Goal: Task Accomplishment & Management: Use online tool/utility

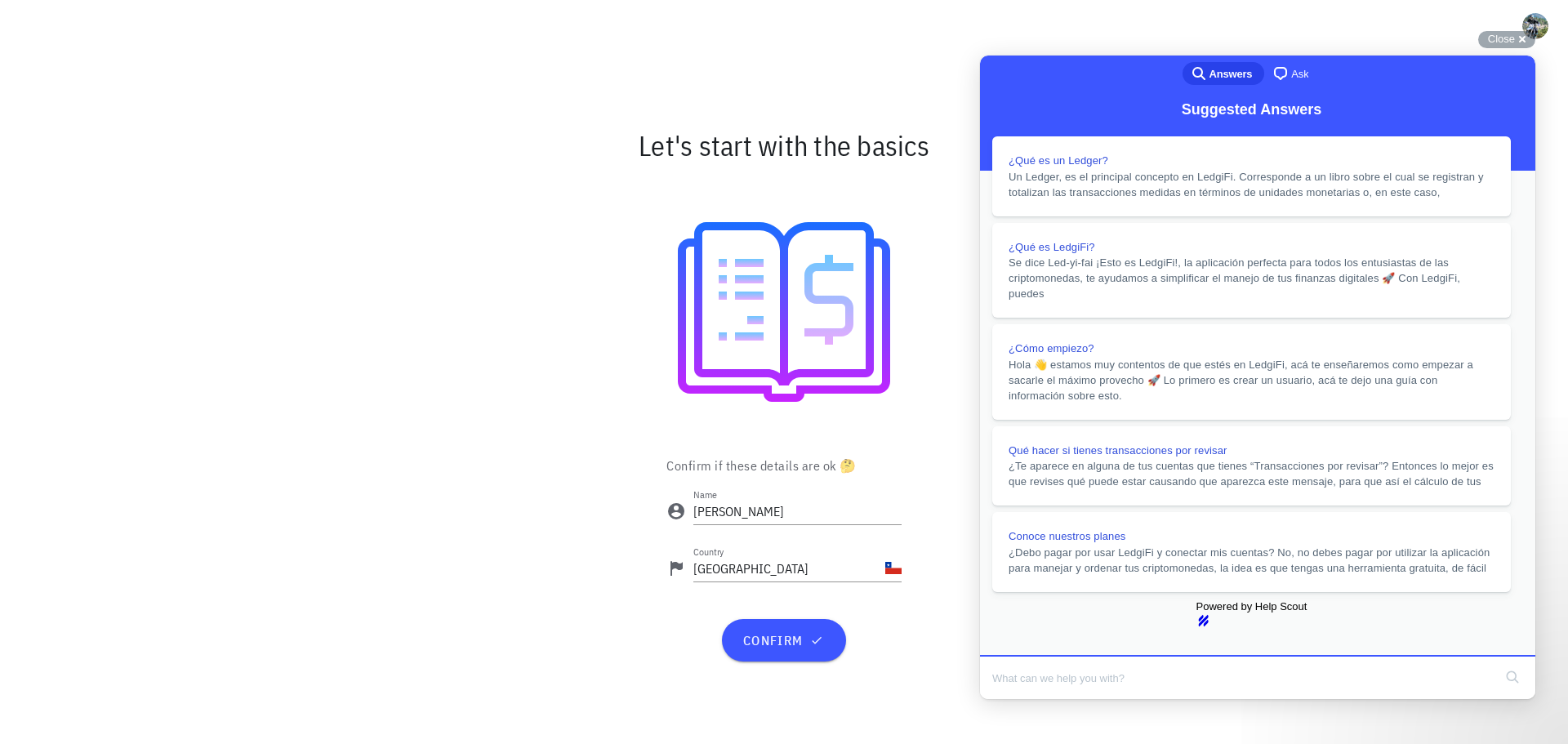
scroll to position [1321, 0]
click at [1010, 699] on button "Close" at bounding box center [995, 709] width 30 height 21
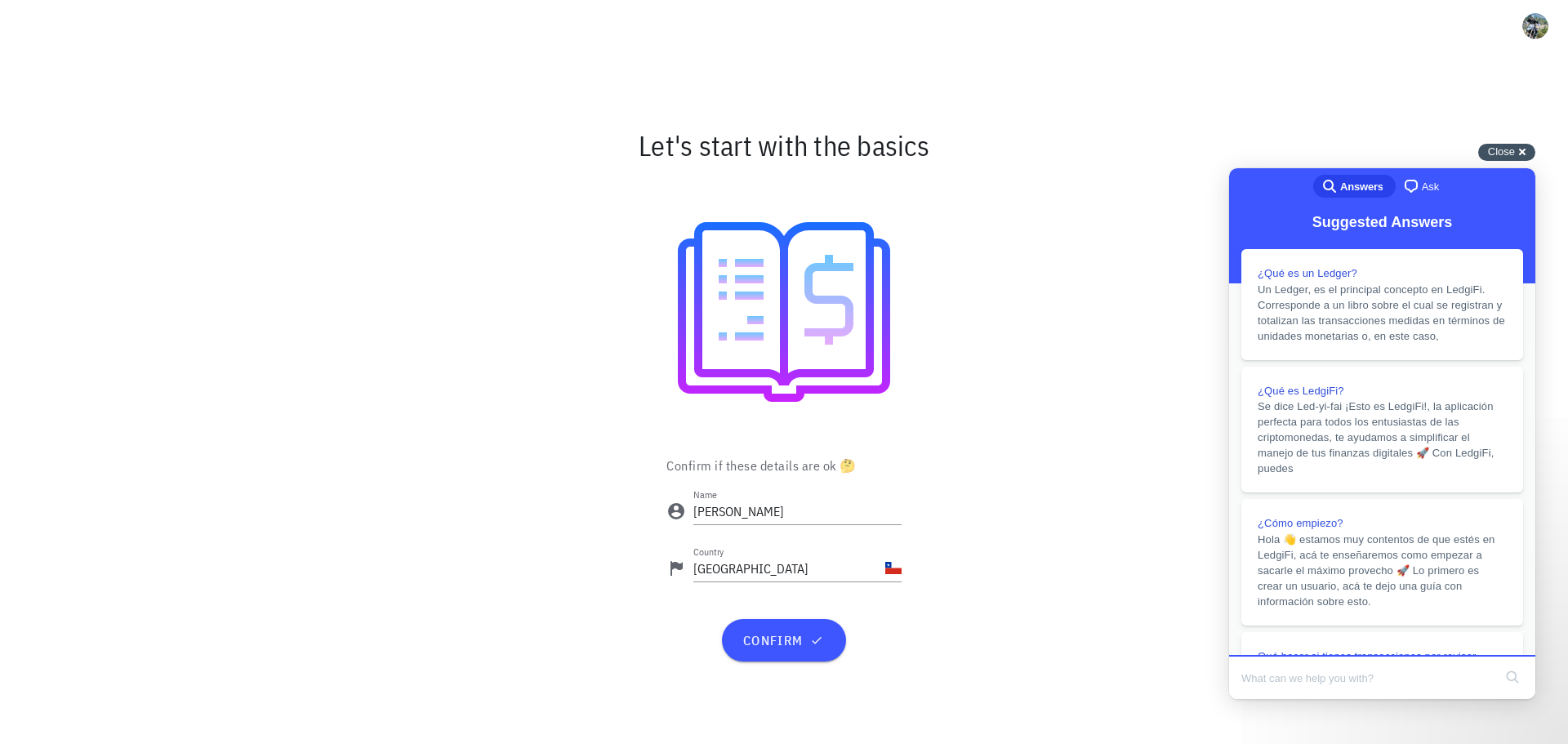
click at [1503, 153] on span "Close" at bounding box center [1501, 151] width 27 height 12
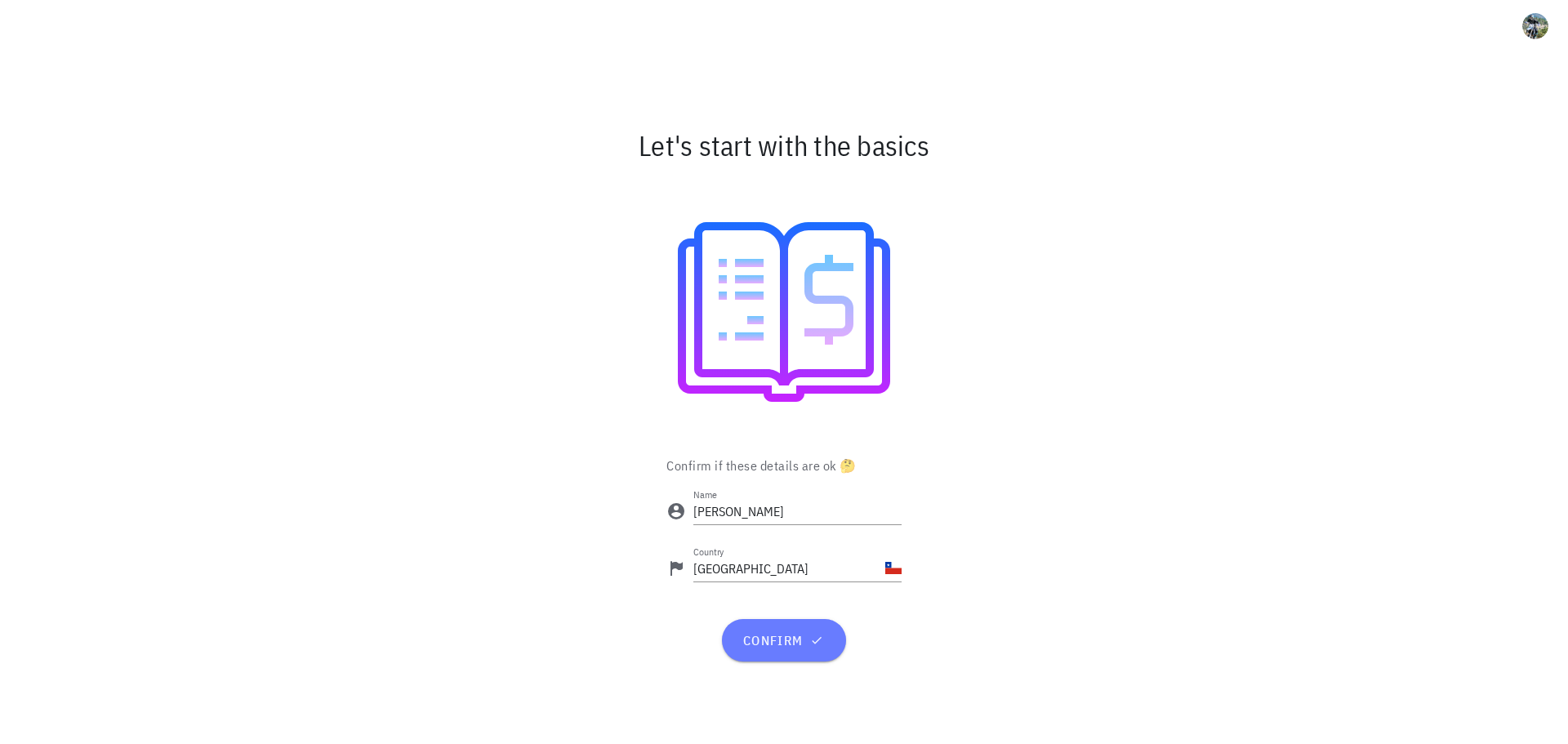
click at [755, 638] on span "confirm" at bounding box center [784, 639] width 84 height 16
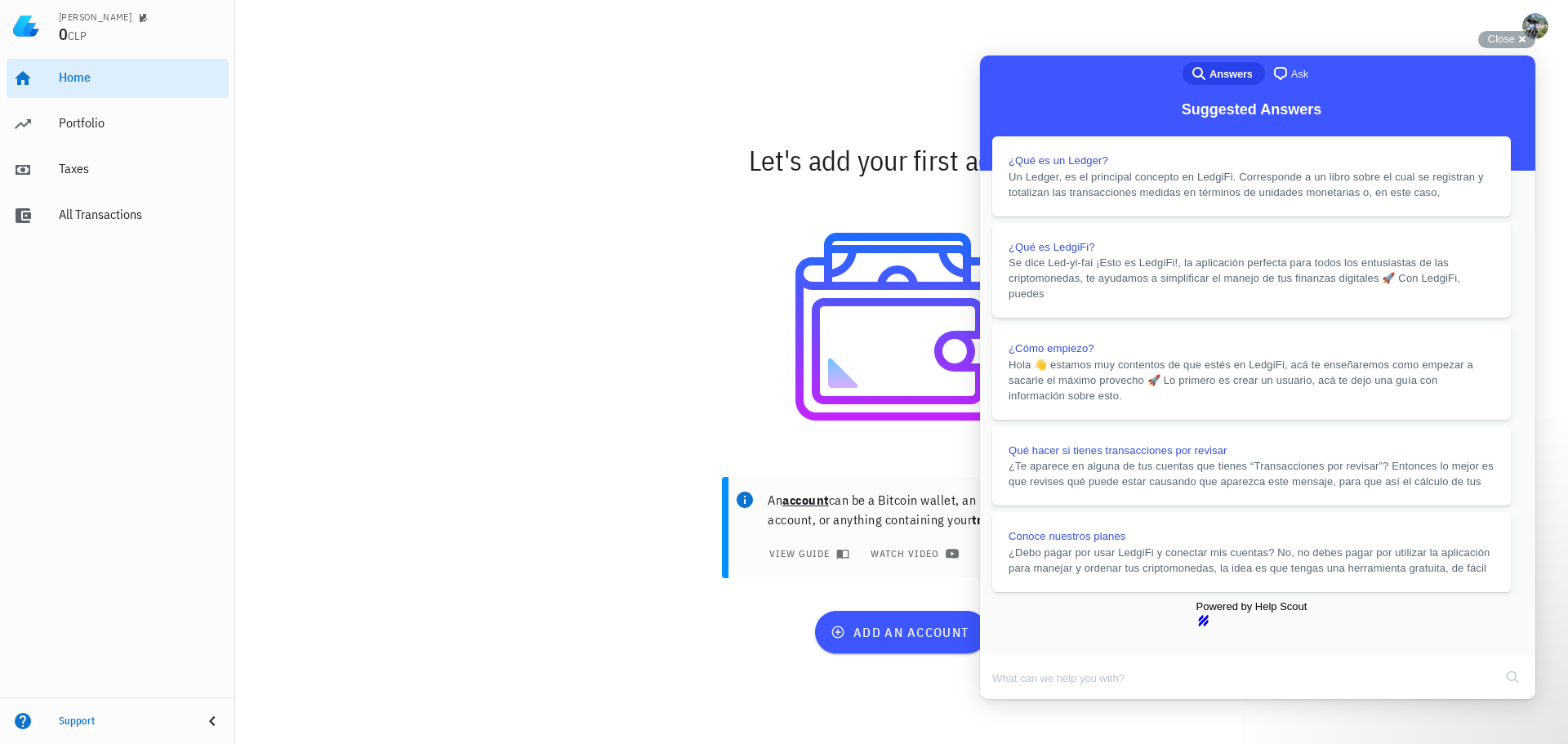
click at [1010, 699] on button "Close" at bounding box center [995, 709] width 30 height 21
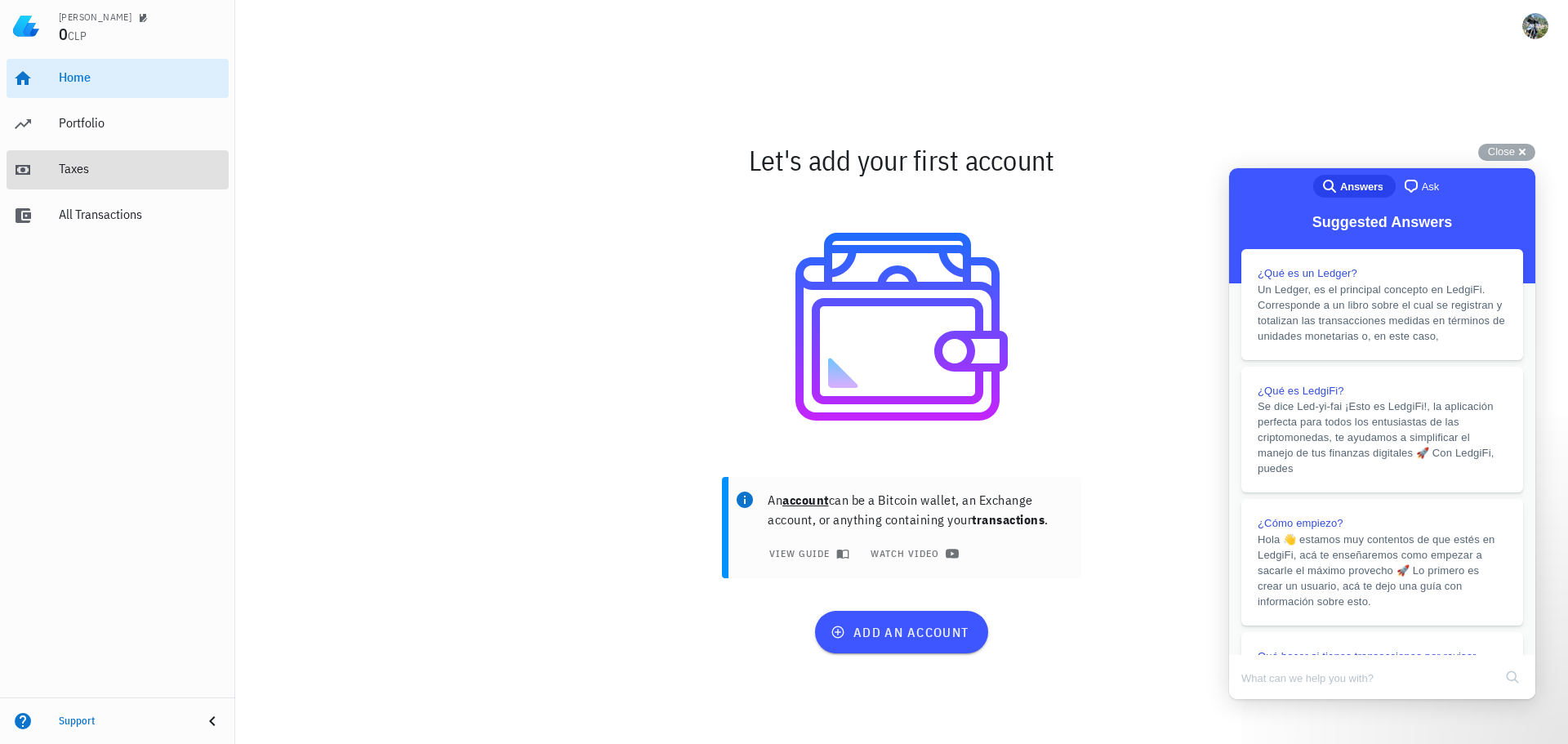
click at [88, 186] on div "Taxes" at bounding box center [140, 169] width 163 height 36
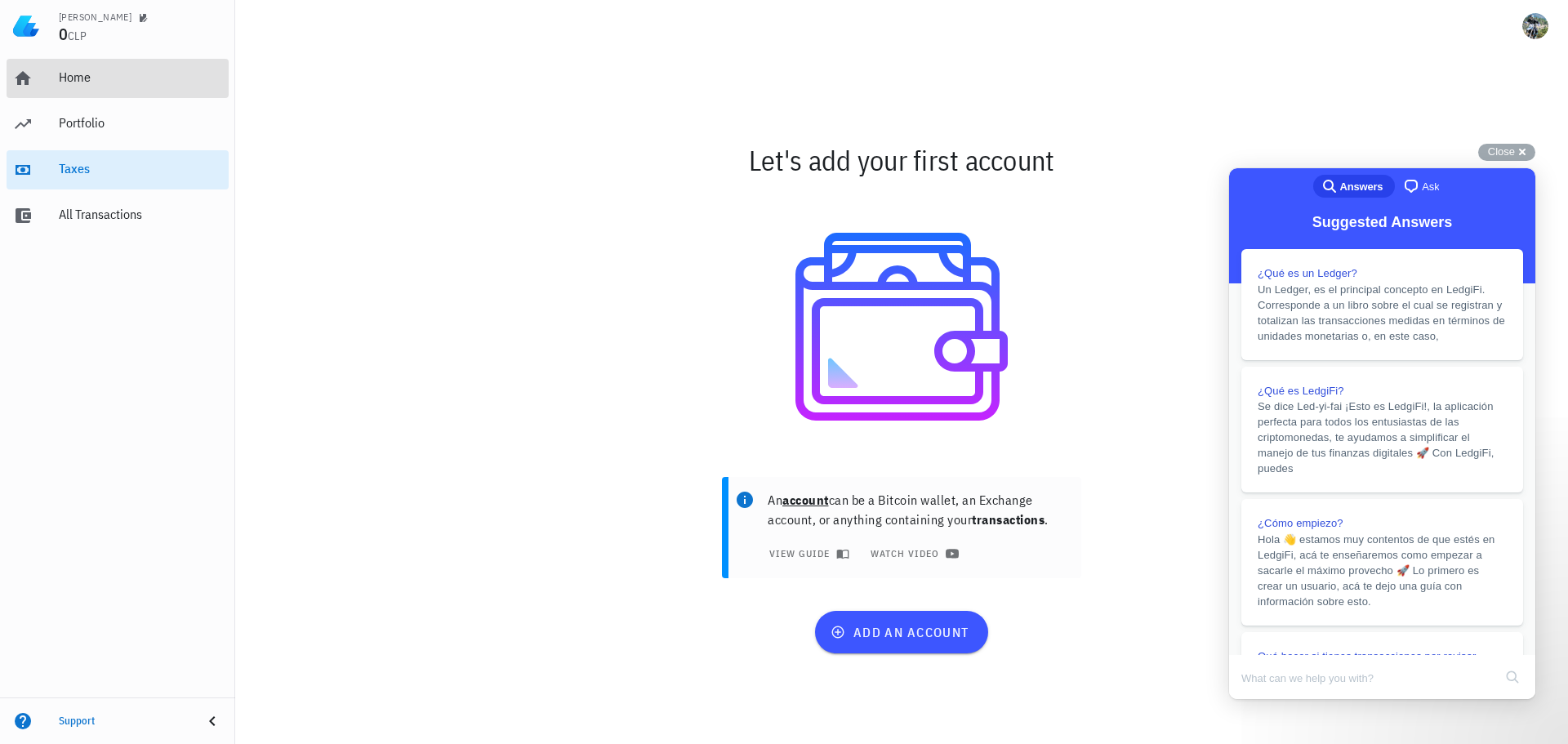
click at [90, 79] on div "Home" at bounding box center [140, 77] width 163 height 15
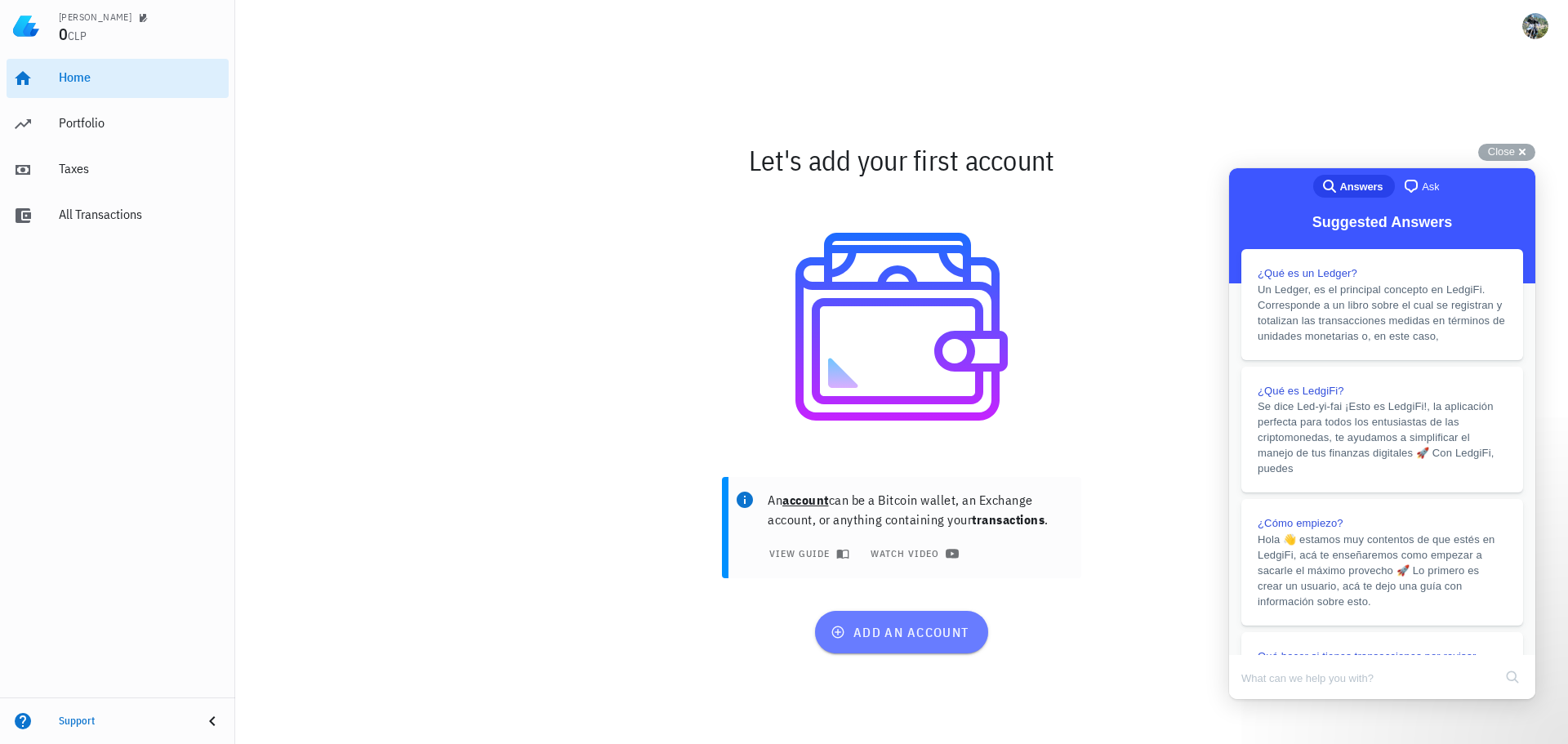
click at [906, 640] on button "add an account" at bounding box center [901, 632] width 173 height 42
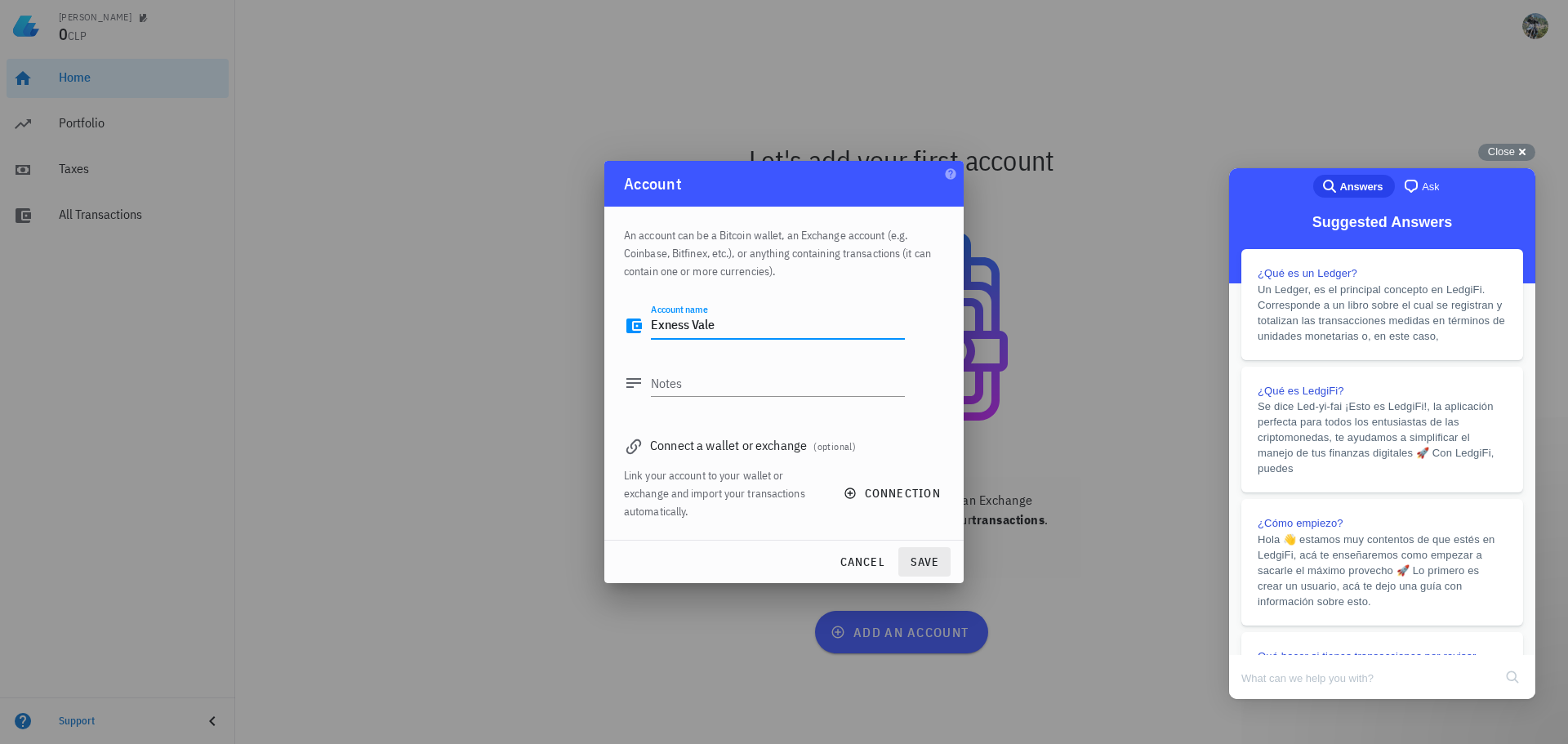
type textarea "Exness Vale"
click at [923, 557] on span "save" at bounding box center [924, 561] width 39 height 14
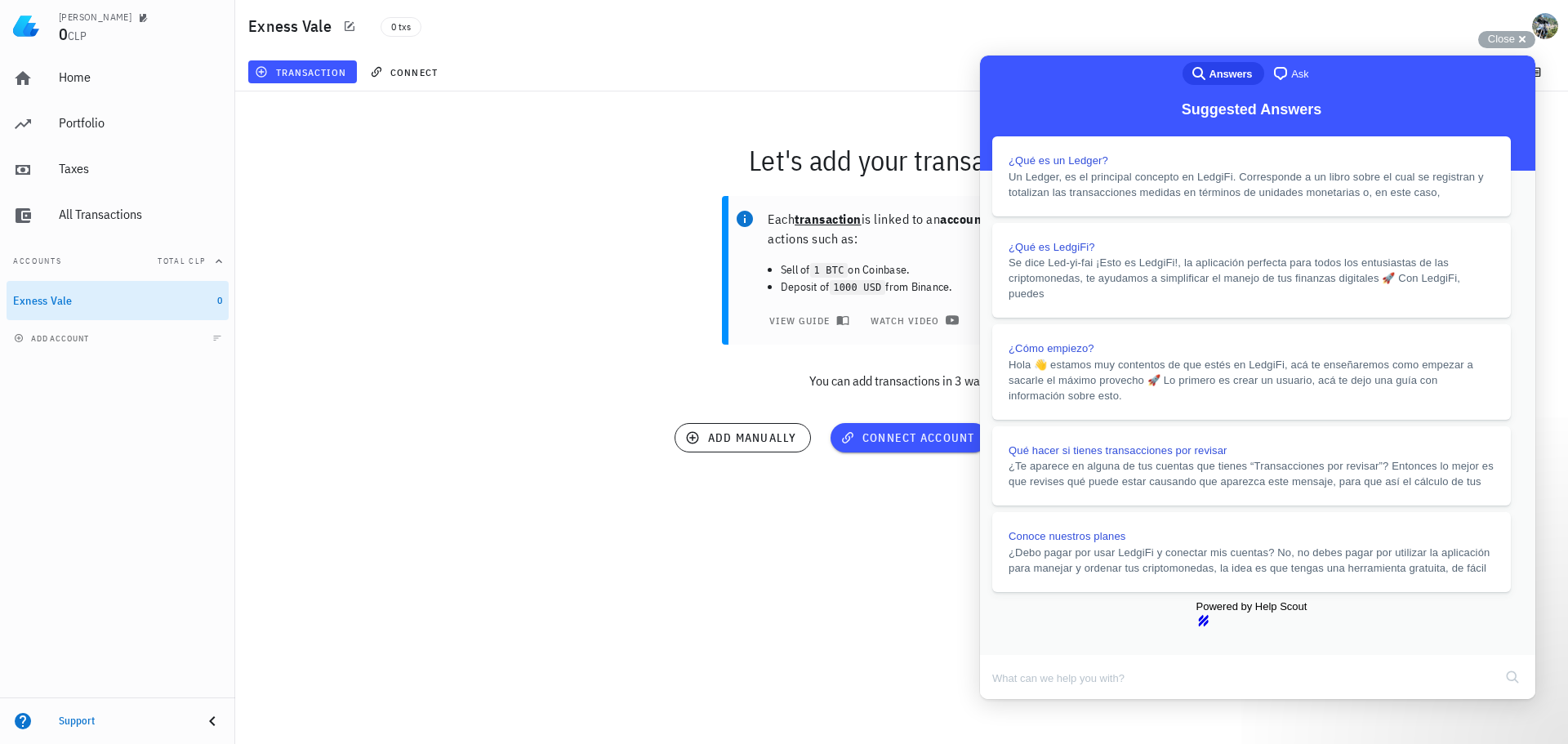
click at [1010, 699] on button "Close" at bounding box center [995, 709] width 30 height 21
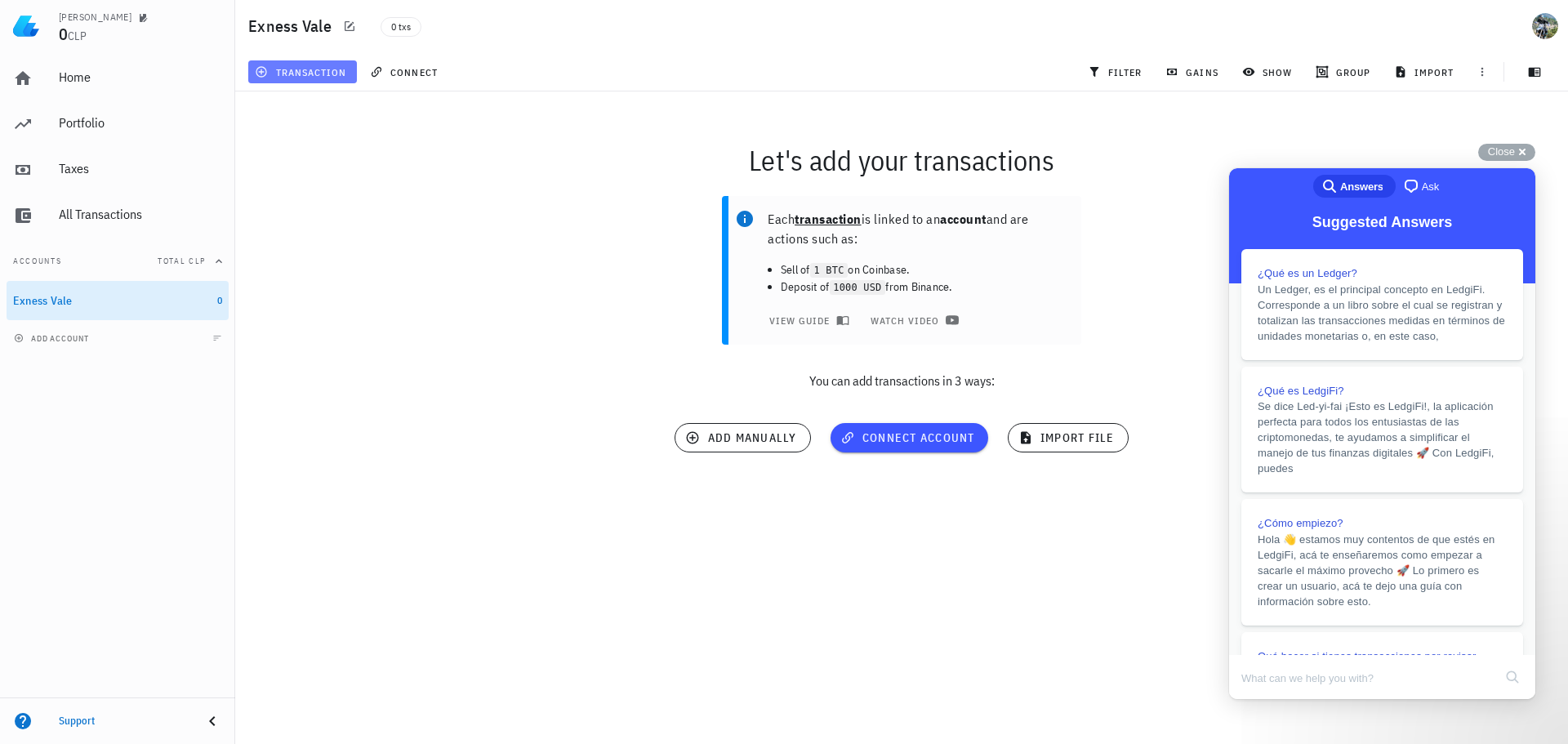
click at [295, 73] on span "transaction" at bounding box center [302, 71] width 88 height 13
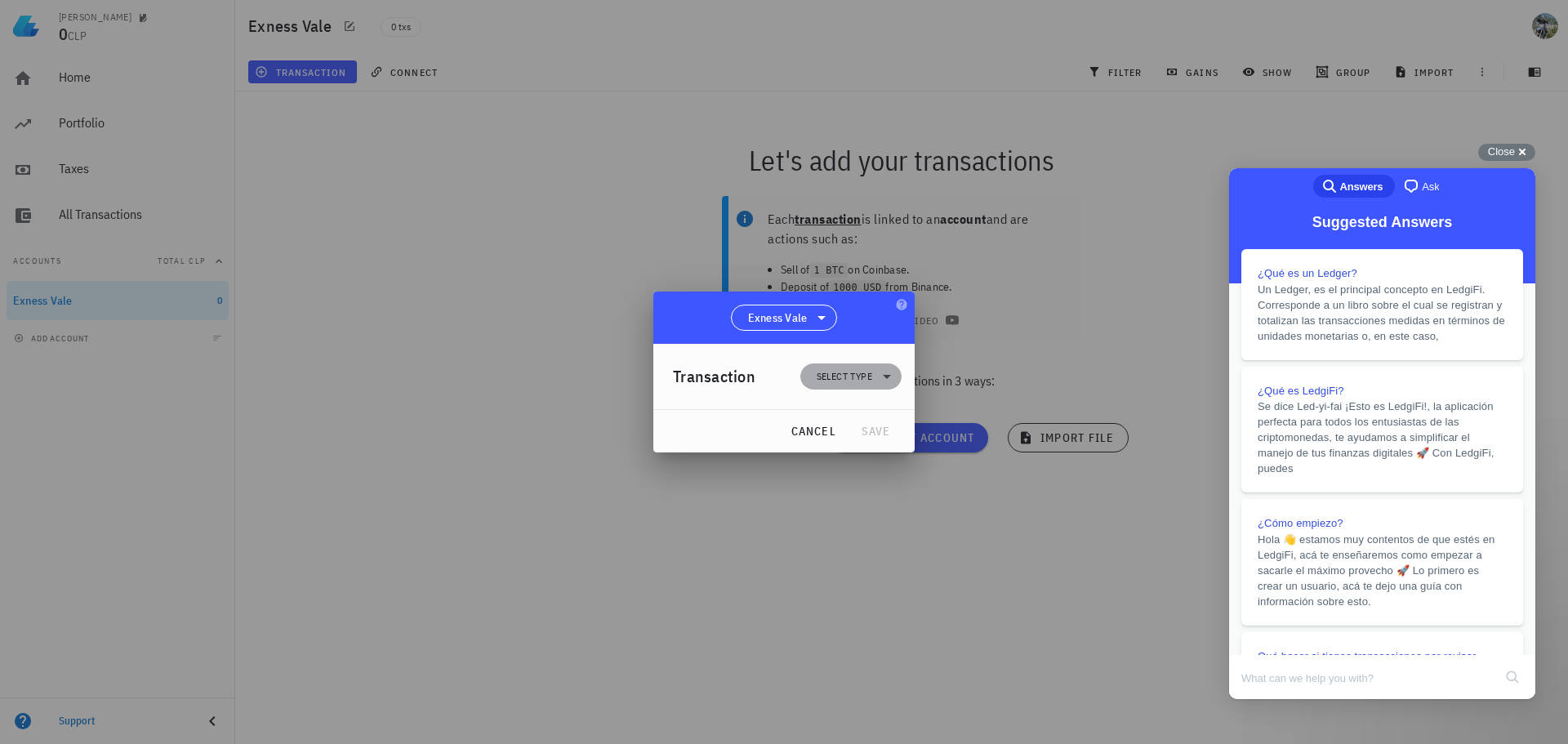
click at [851, 383] on span "Select type" at bounding box center [845, 376] width 56 height 16
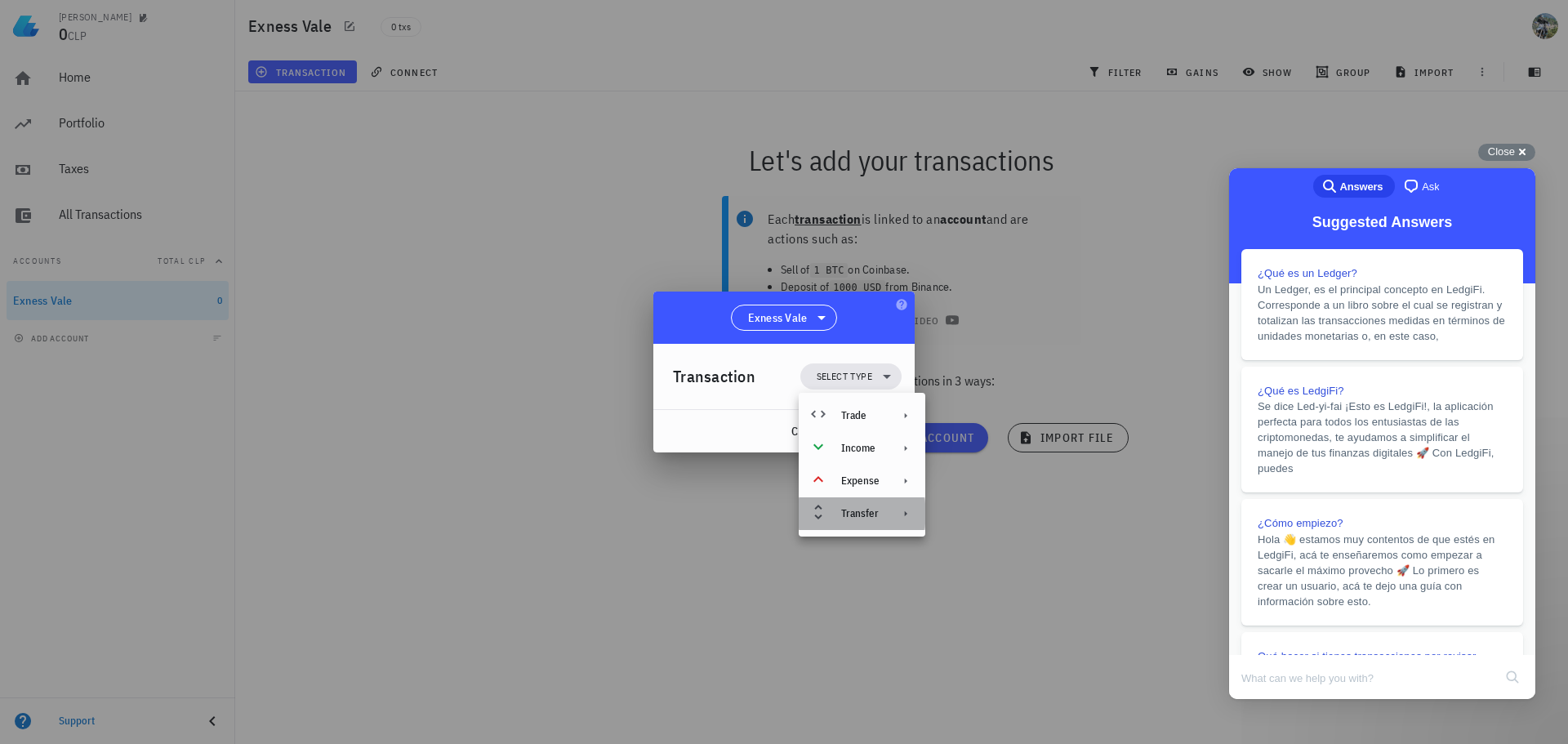
click at [887, 515] on div "Transfer" at bounding box center [862, 513] width 127 height 33
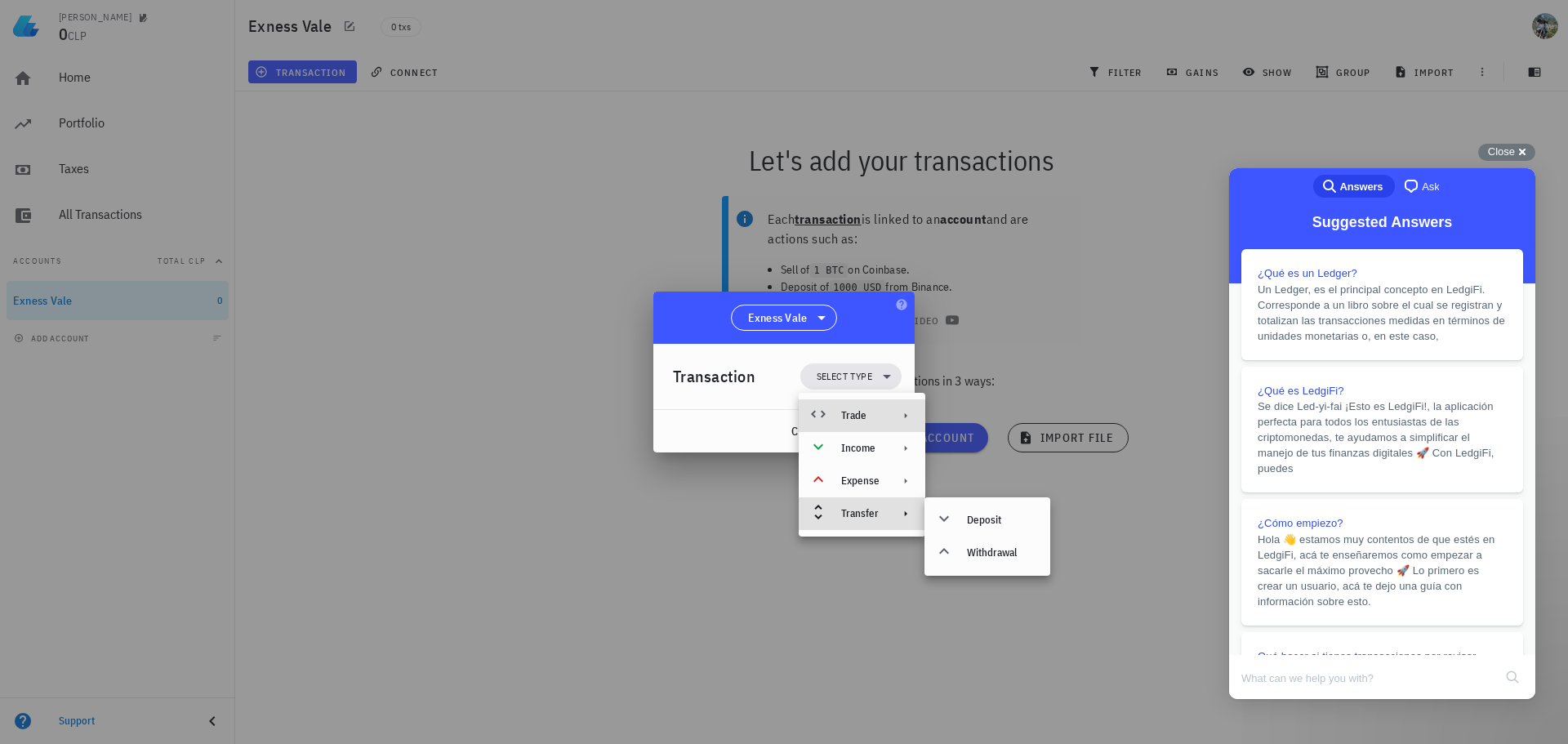
click at [874, 416] on div "Trade" at bounding box center [860, 415] width 38 height 13
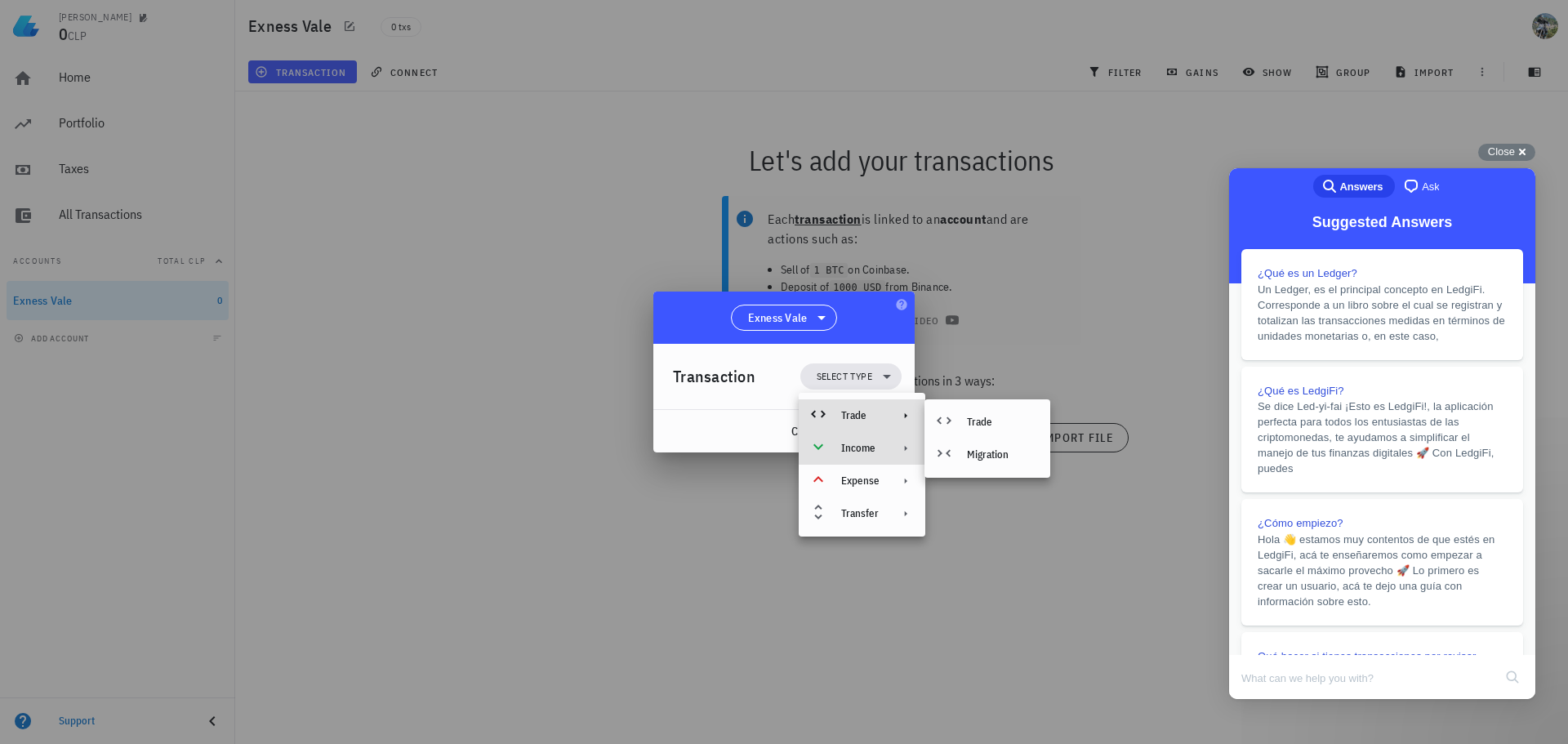
click at [893, 443] on div at bounding box center [901, 448] width 19 height 13
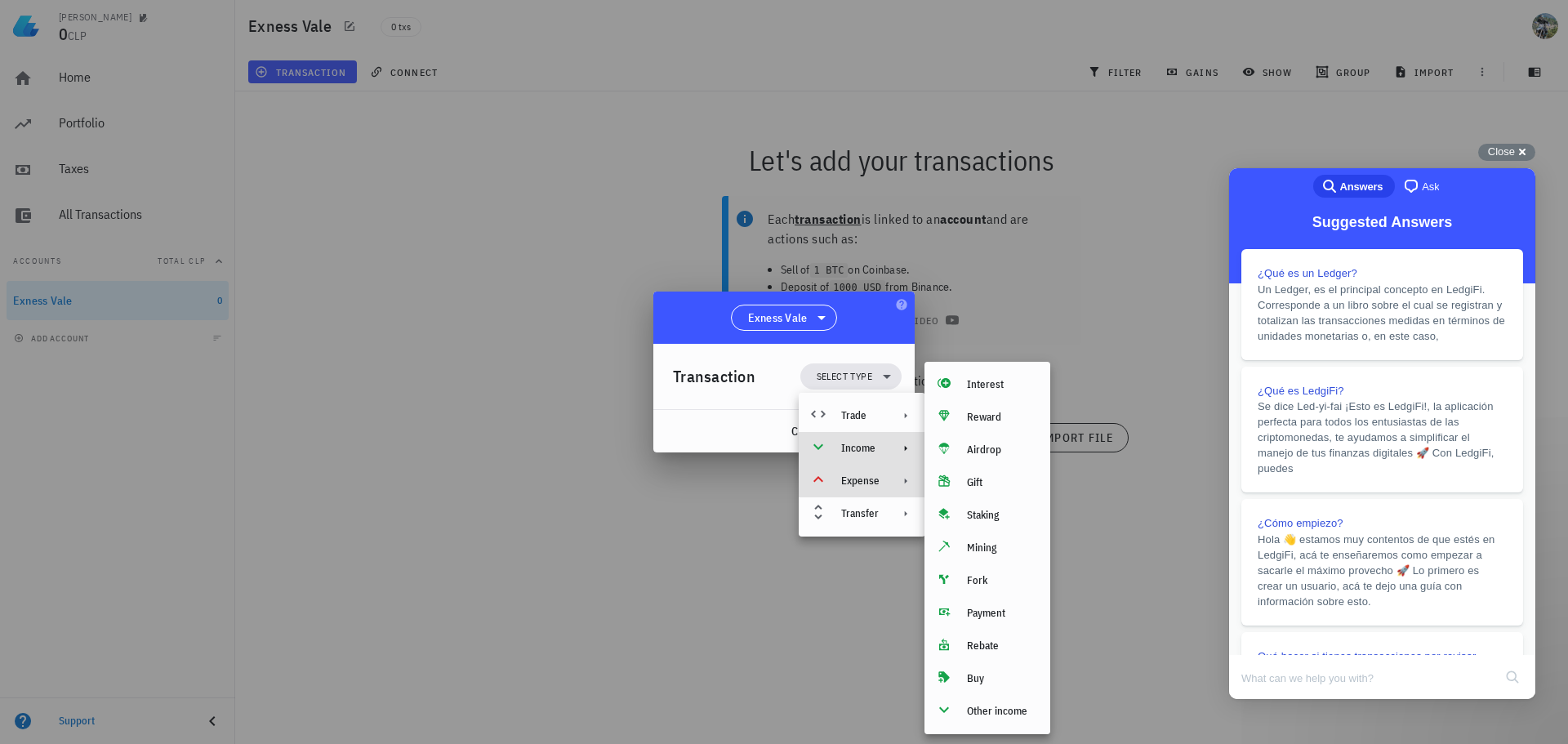
click at [869, 481] on div "Expense" at bounding box center [860, 481] width 38 height 13
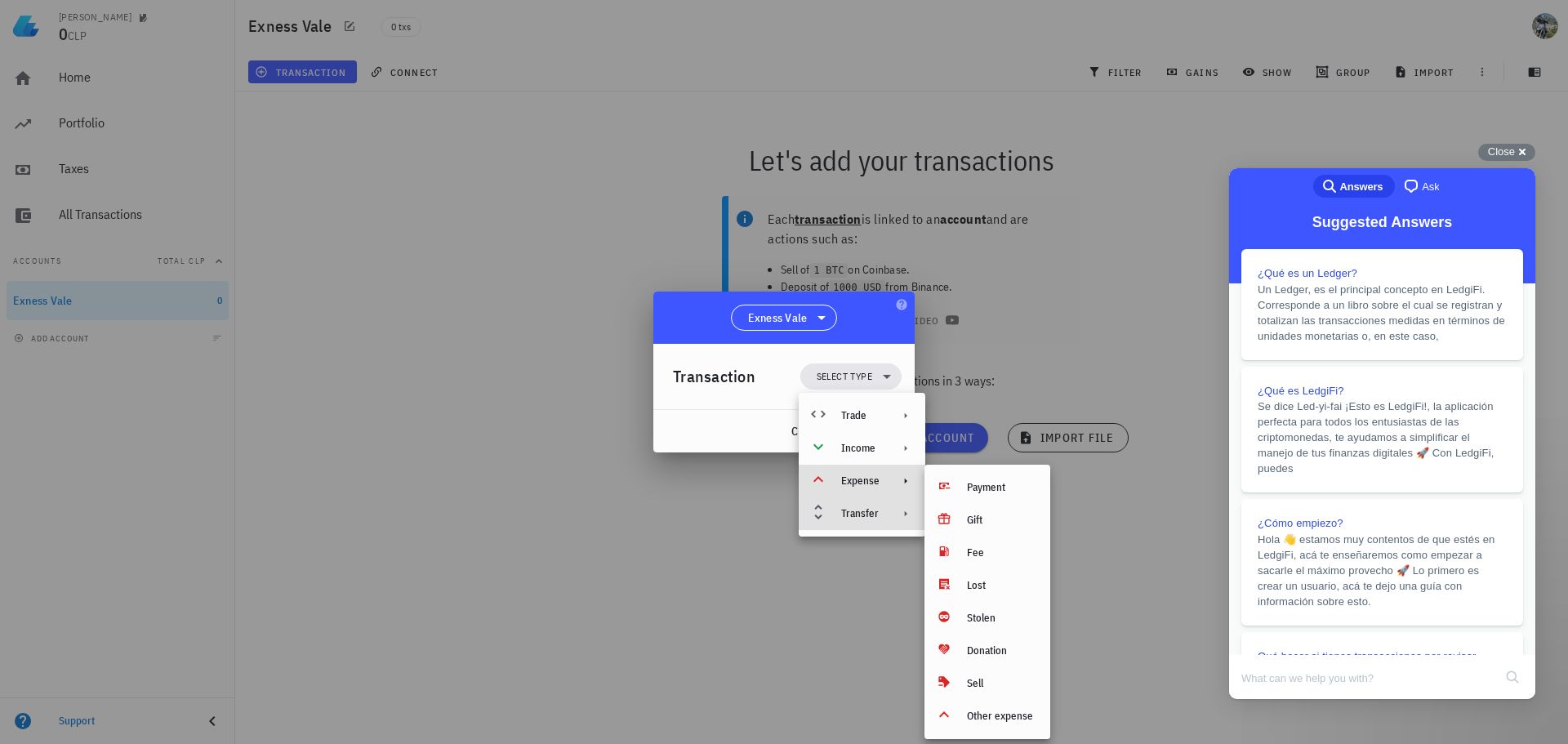
click at [873, 510] on div "Transfer" at bounding box center [860, 513] width 38 height 13
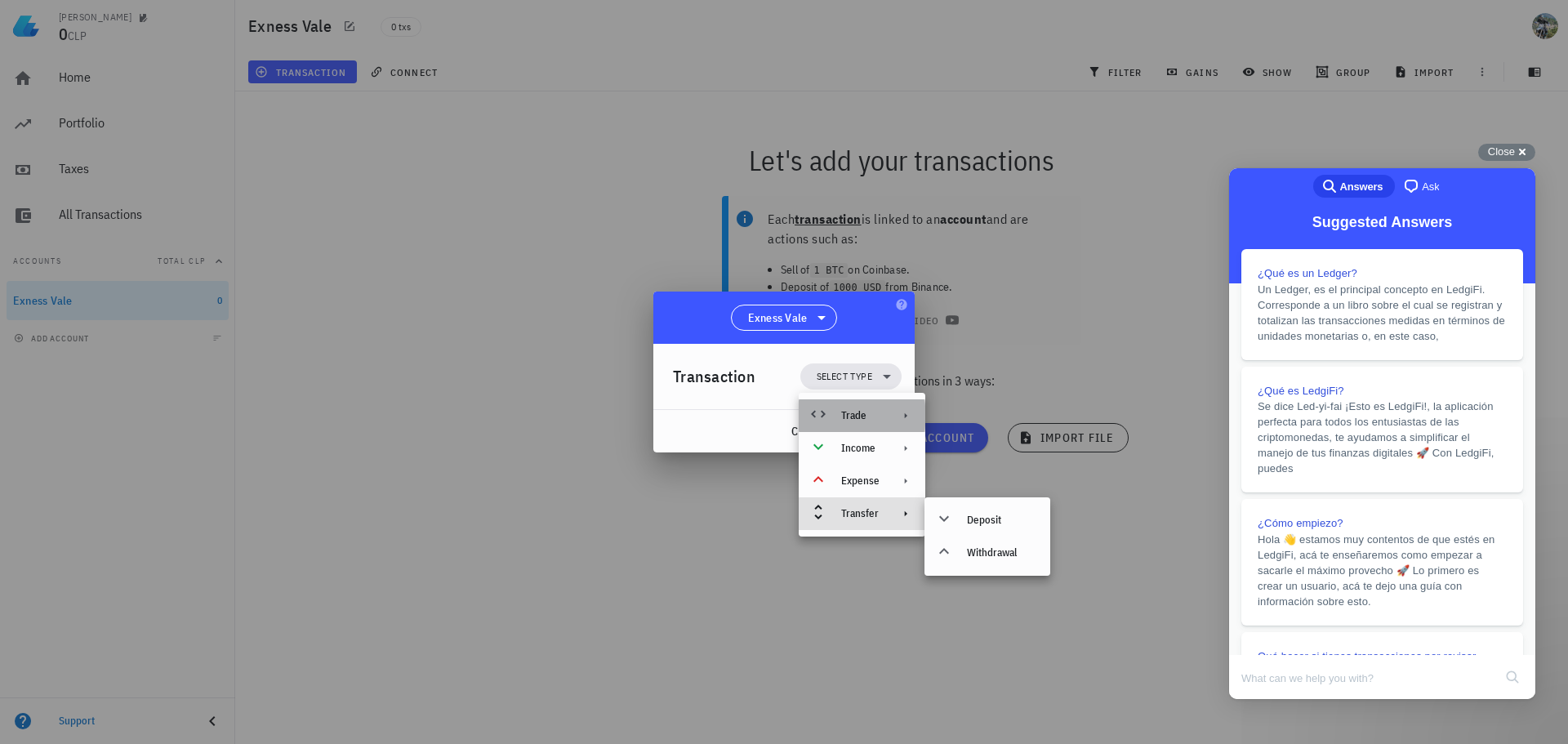
click at [861, 418] on div "Trade" at bounding box center [860, 415] width 38 height 13
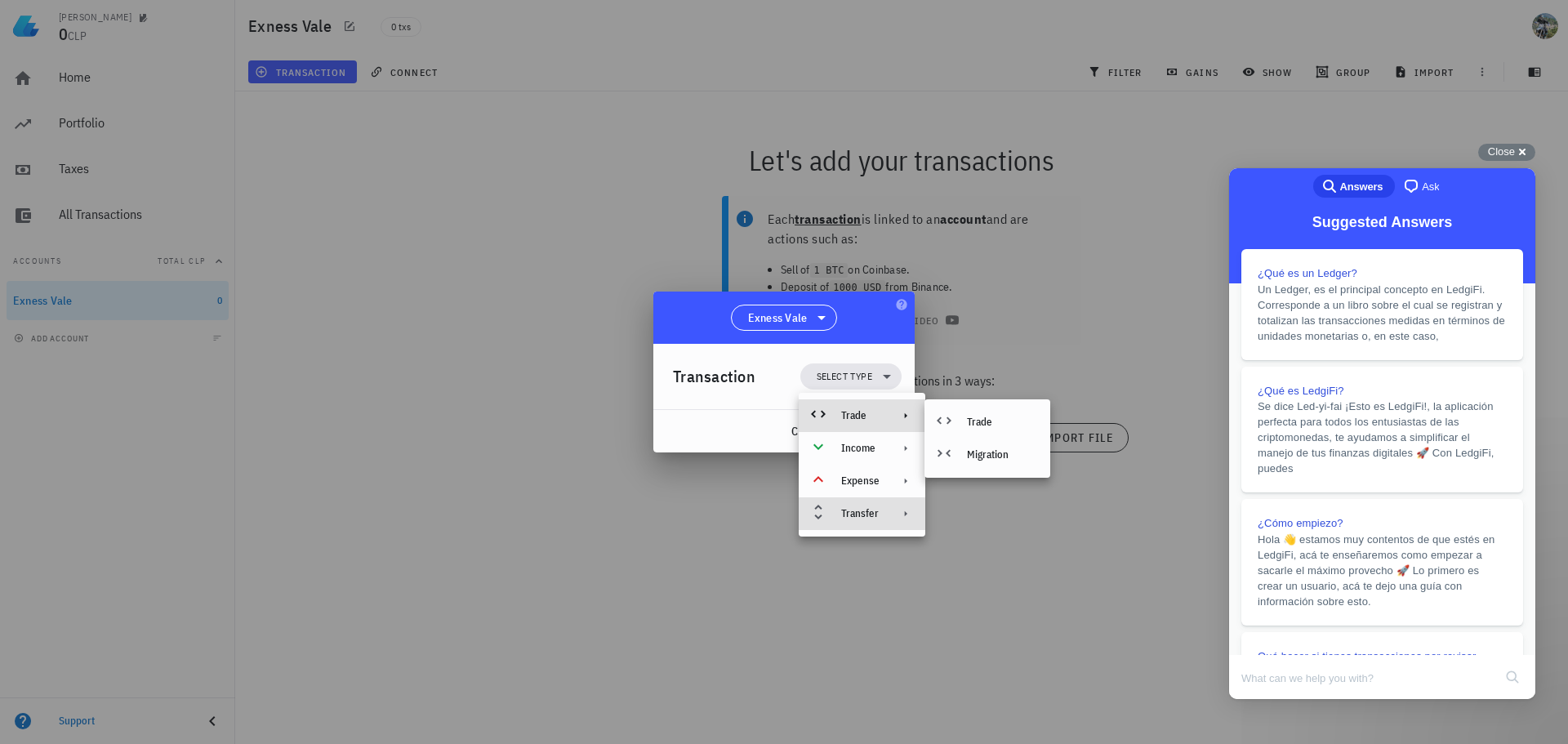
click at [848, 525] on div "Transfer" at bounding box center [862, 513] width 127 height 33
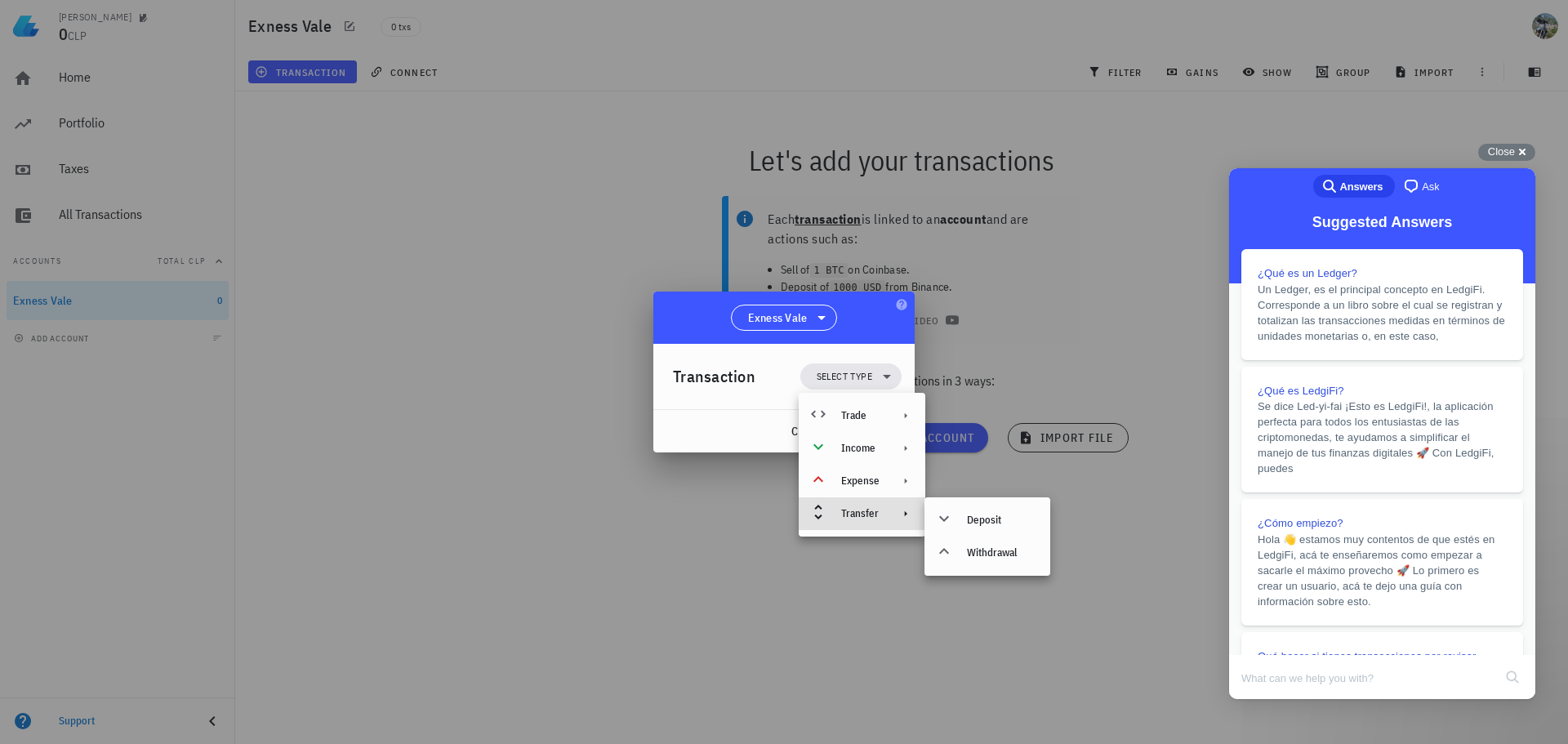
click at [736, 494] on div at bounding box center [784, 372] width 1568 height 744
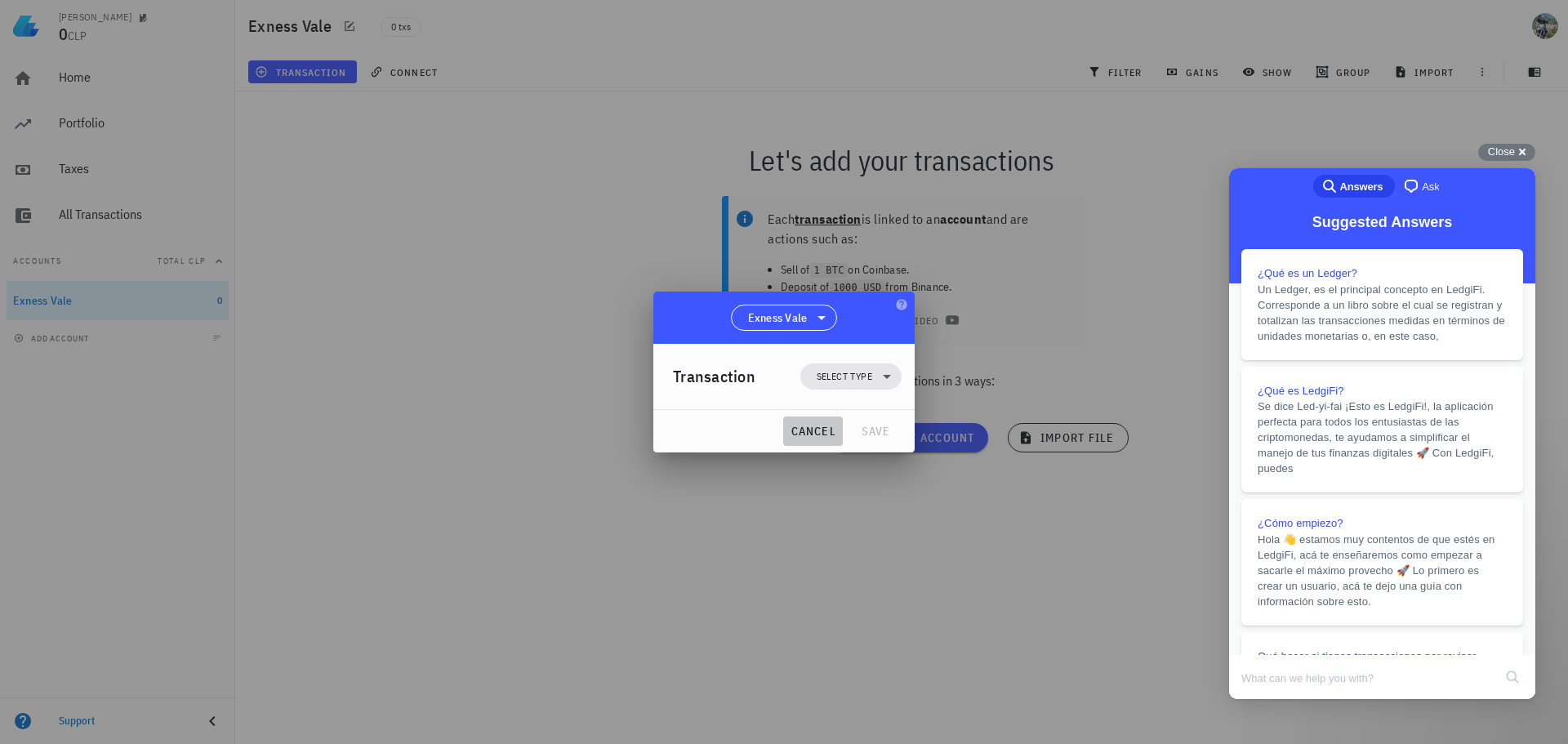
click at [812, 433] on span "cancel" at bounding box center [813, 431] width 46 height 14
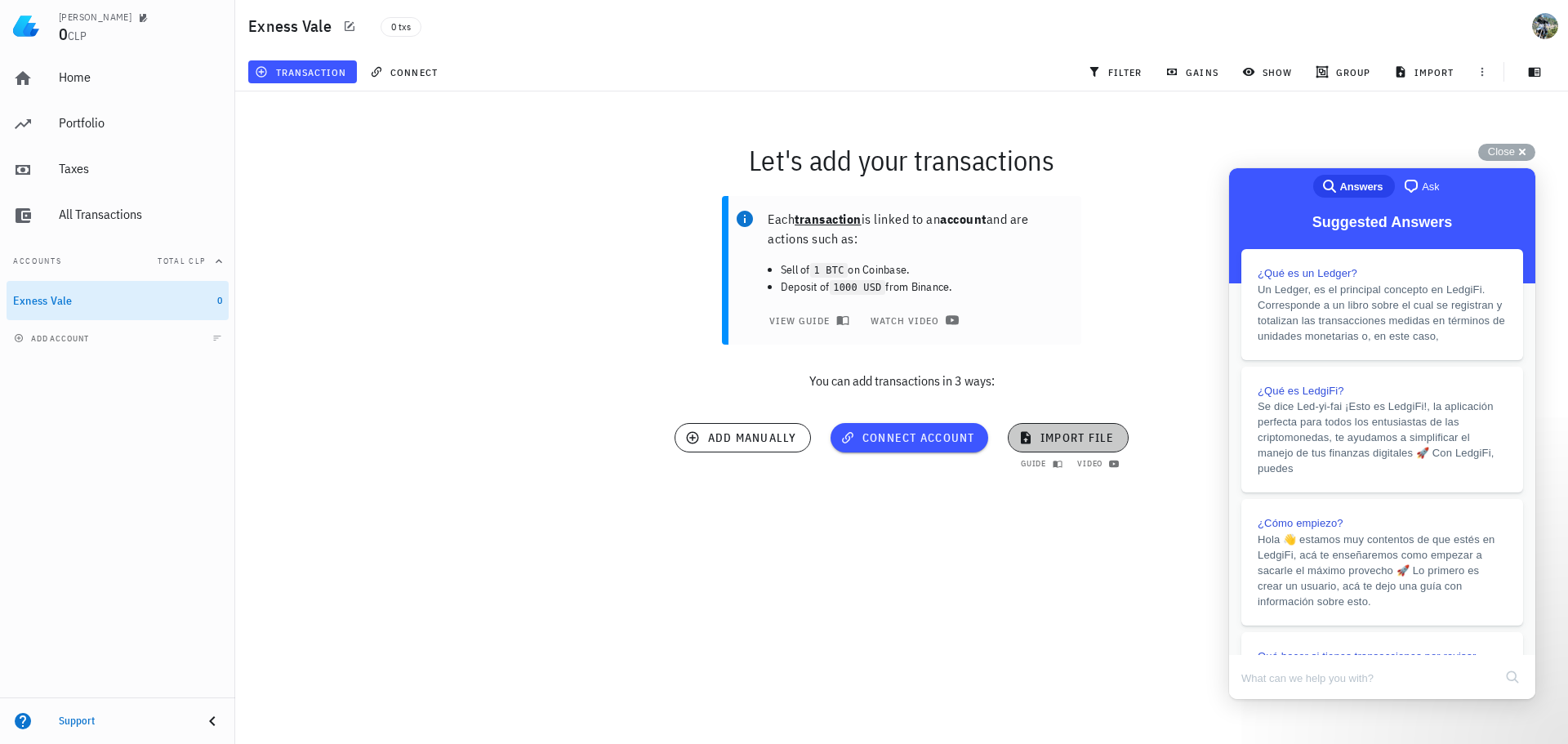
click at [1058, 442] on span "import file" at bounding box center [1068, 437] width 93 height 14
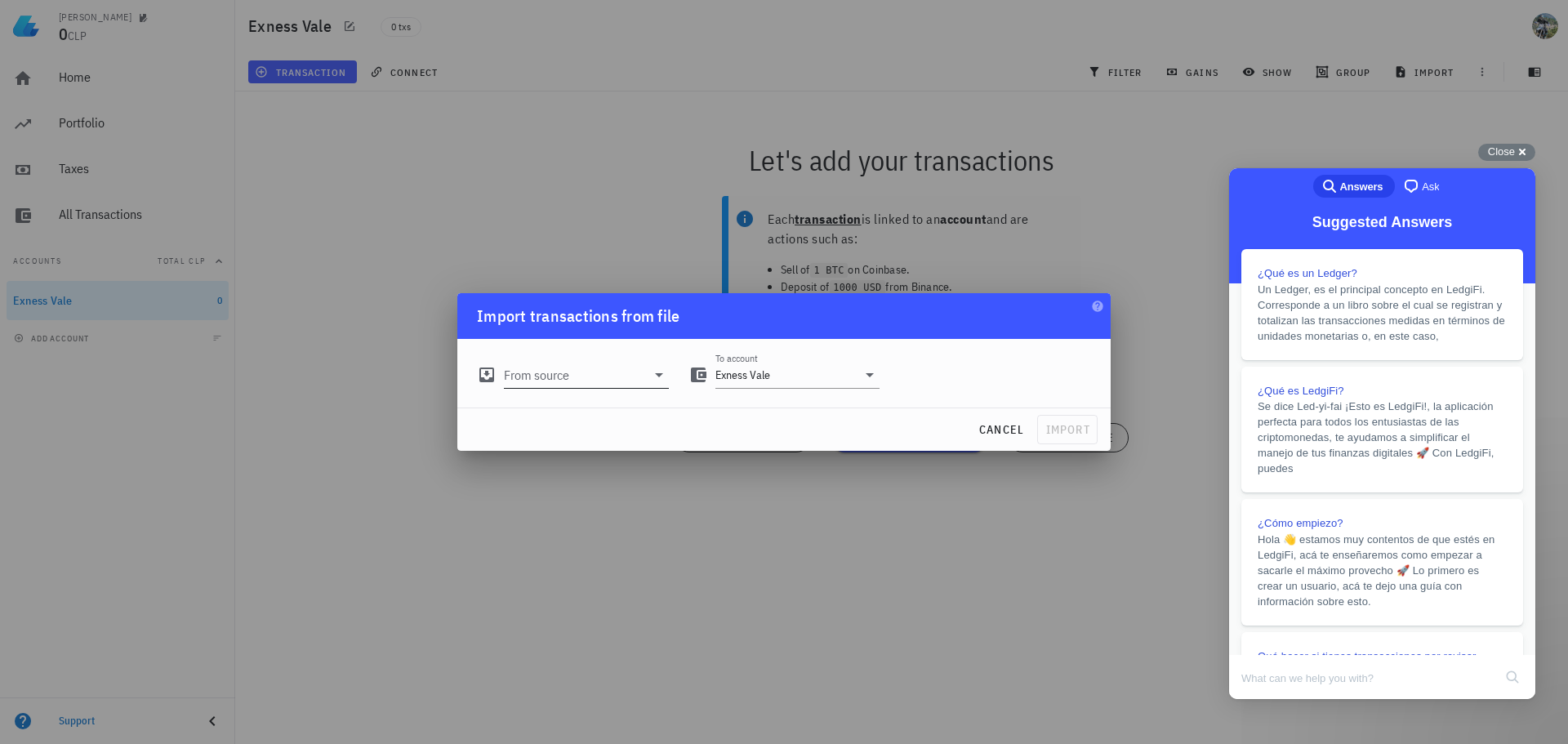
click at [593, 378] on input "From source" at bounding box center [574, 374] width 142 height 26
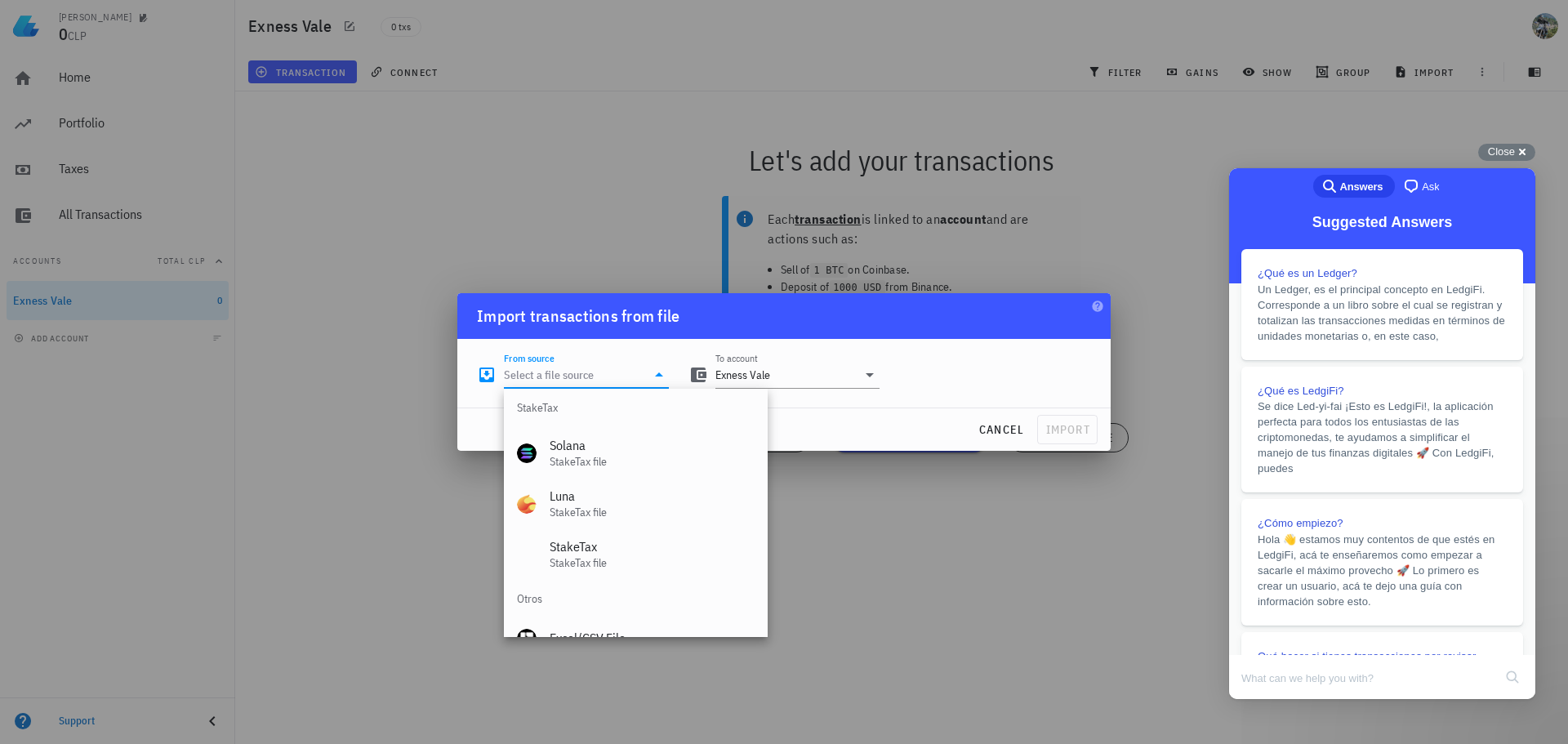
scroll to position [681, 0]
drag, startPoint x: 366, startPoint y: 551, endPoint x: 386, endPoint y: 540, distance: 22.8
click at [366, 551] on div at bounding box center [784, 372] width 1568 height 744
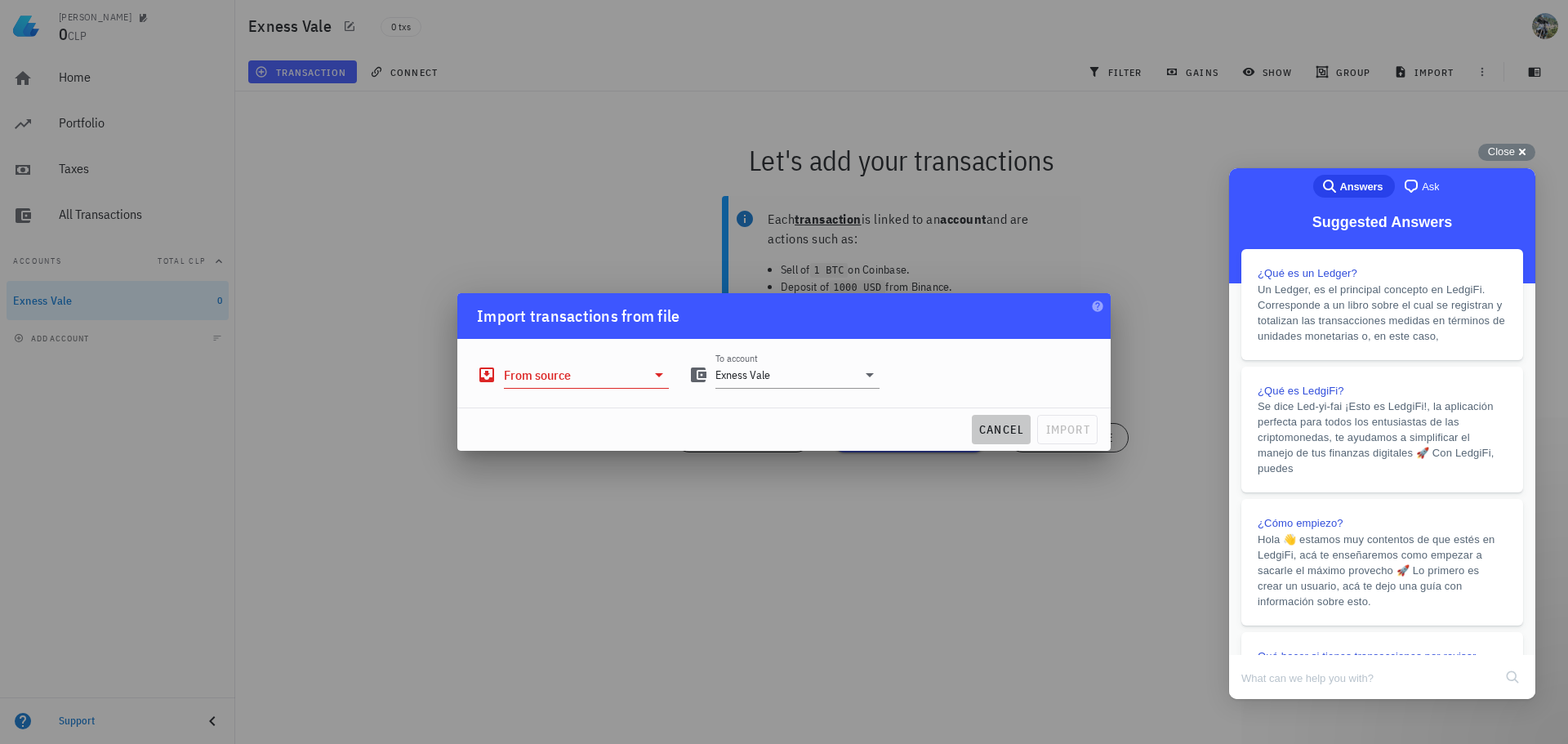
click at [999, 432] on span "cancel" at bounding box center [1001, 429] width 46 height 14
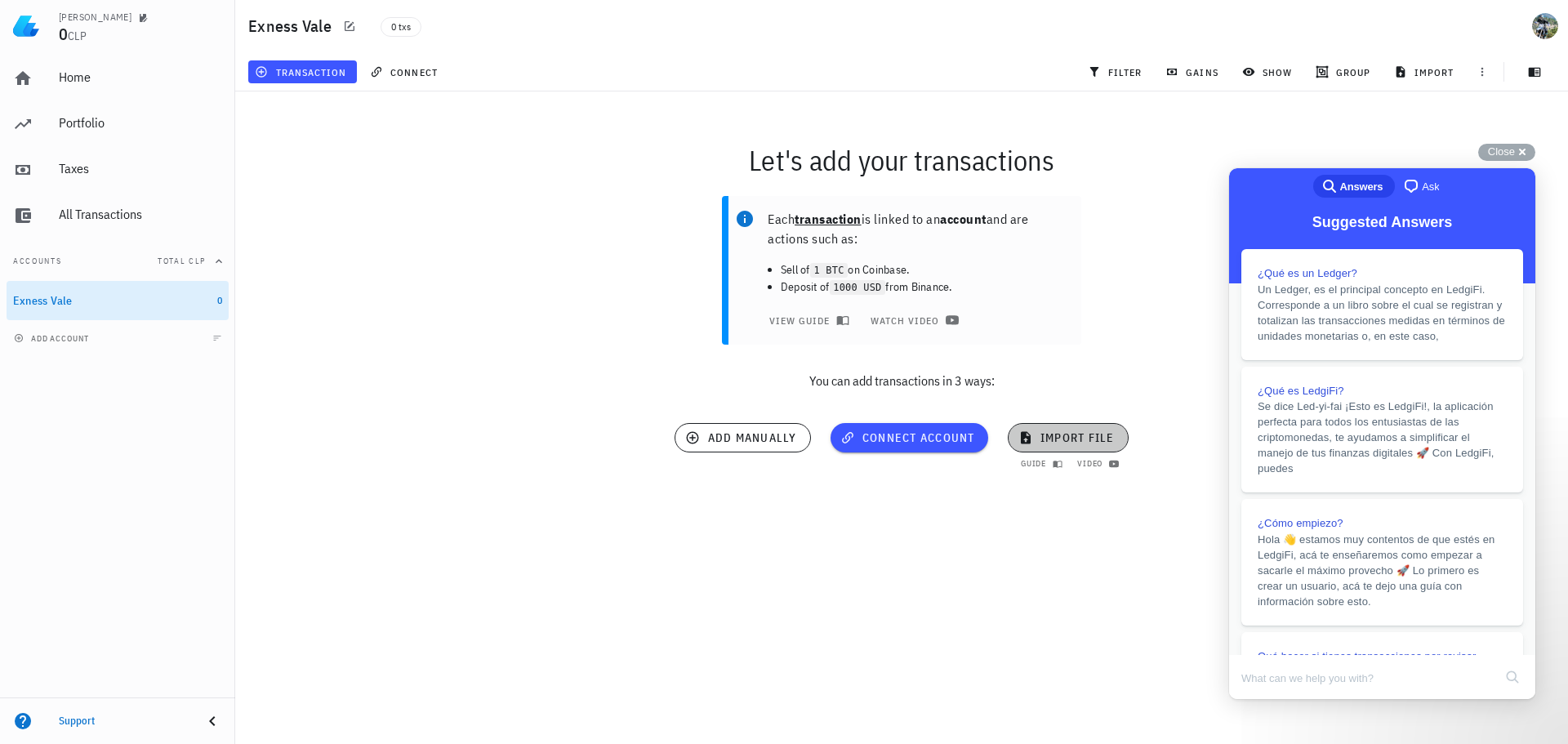
click at [1056, 444] on span "import file" at bounding box center [1068, 437] width 93 height 14
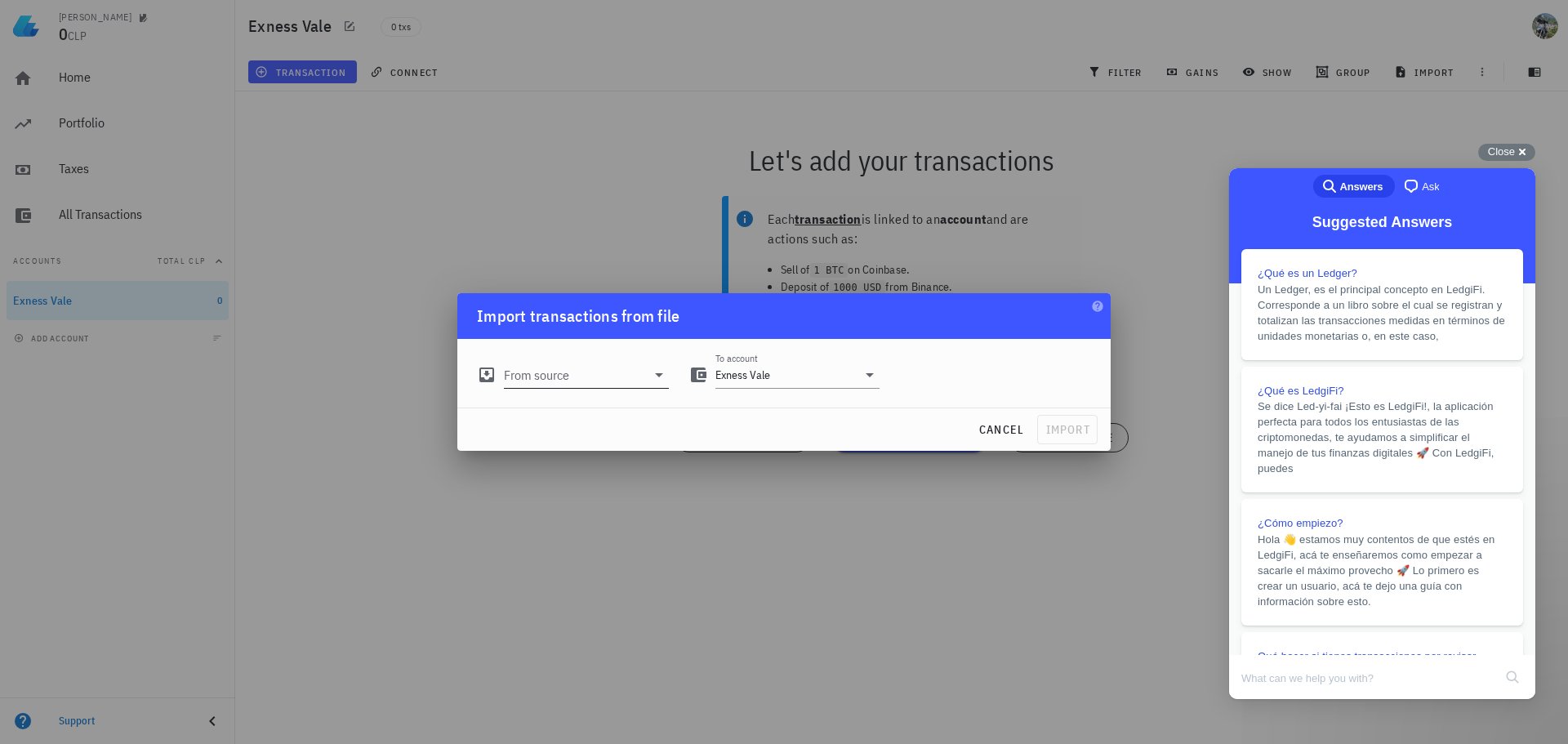
click at [625, 380] on input "From source" at bounding box center [574, 374] width 142 height 26
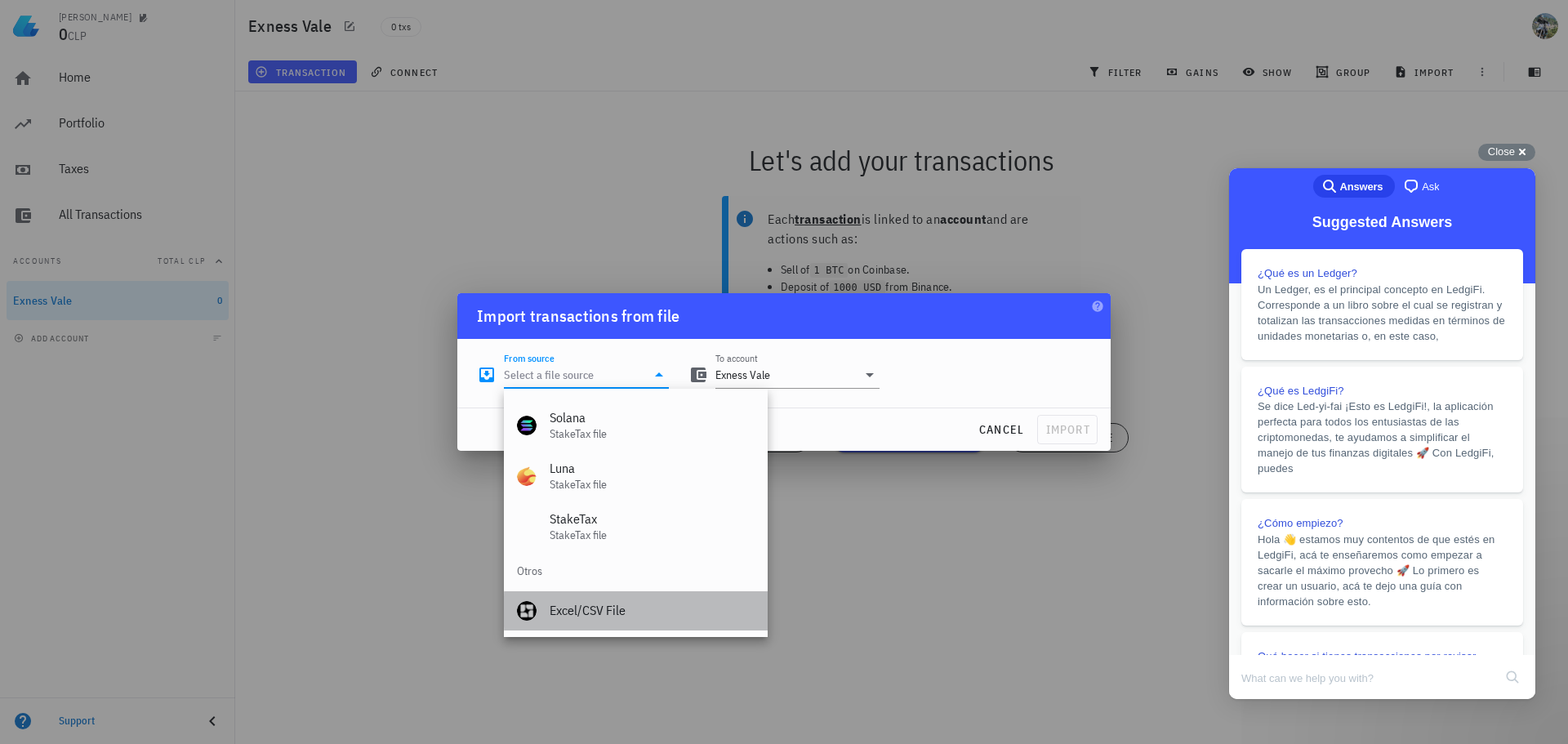
click at [597, 611] on div "Excel/CSV File" at bounding box center [652, 610] width 205 height 15
type input "Excel/CSV File"
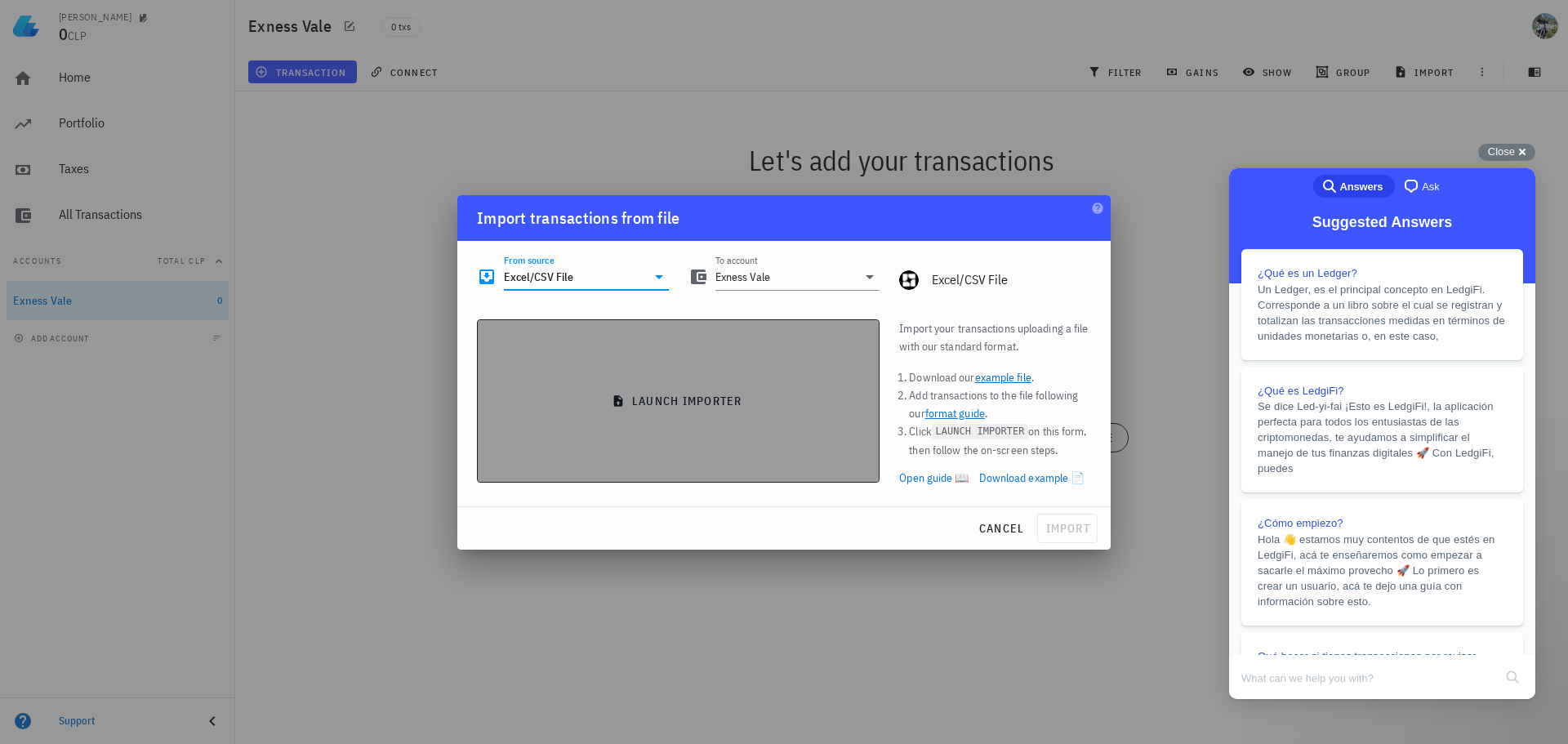
click at [666, 403] on span "launch importer" at bounding box center [678, 400] width 375 height 14
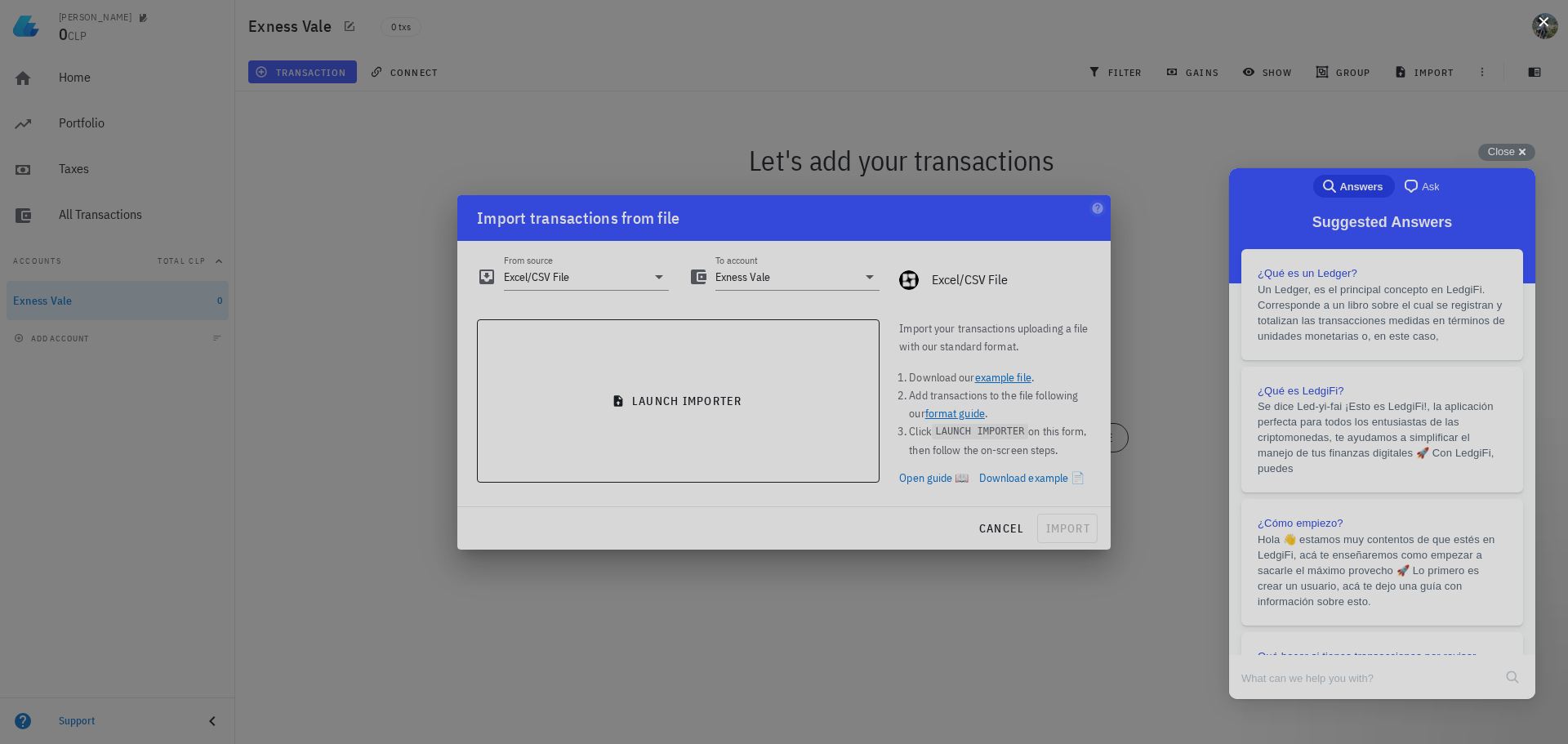
click at [1542, 24] on button at bounding box center [1543, 19] width 16 height 16
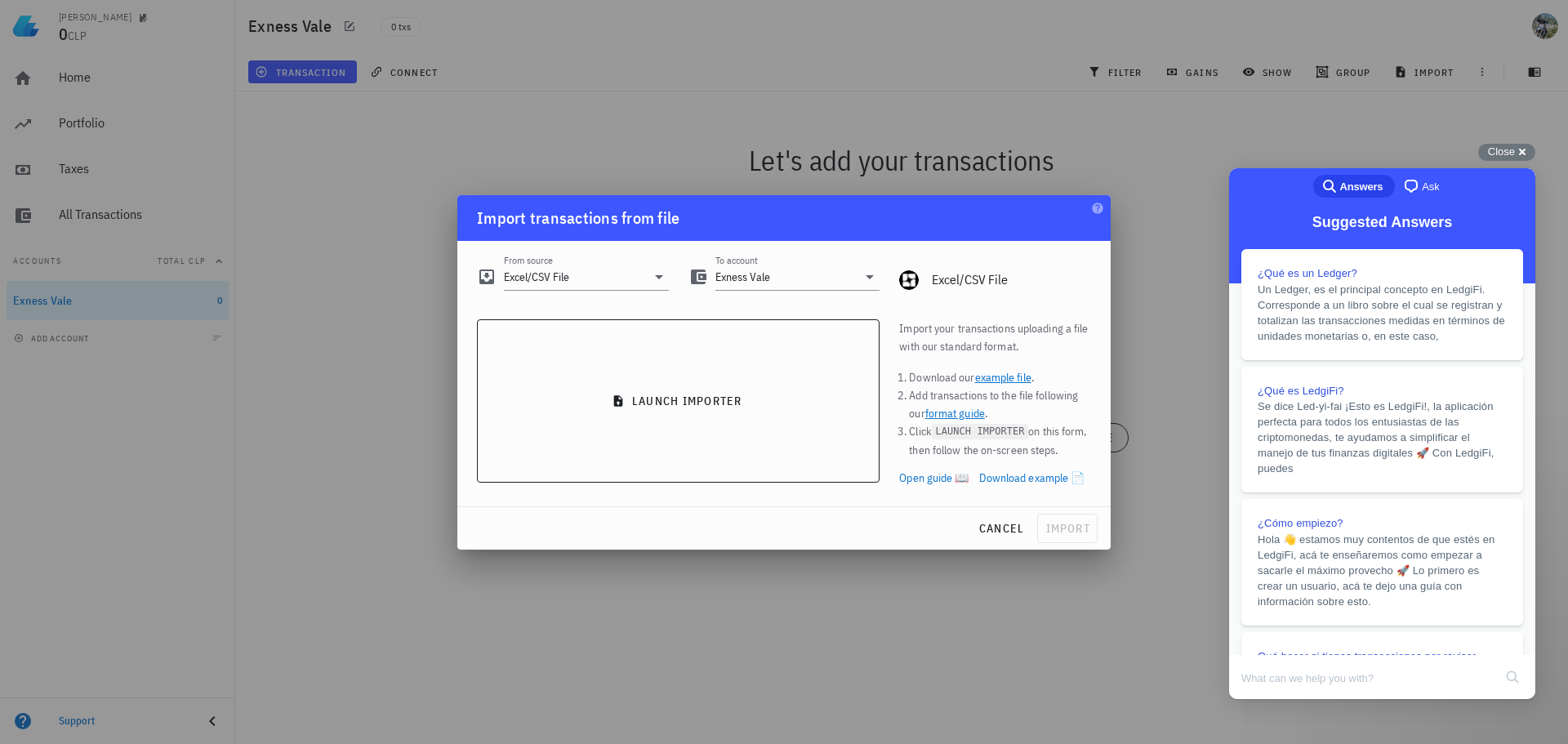
click at [1011, 476] on link "Download example 📄" at bounding box center [1032, 477] width 106 height 18
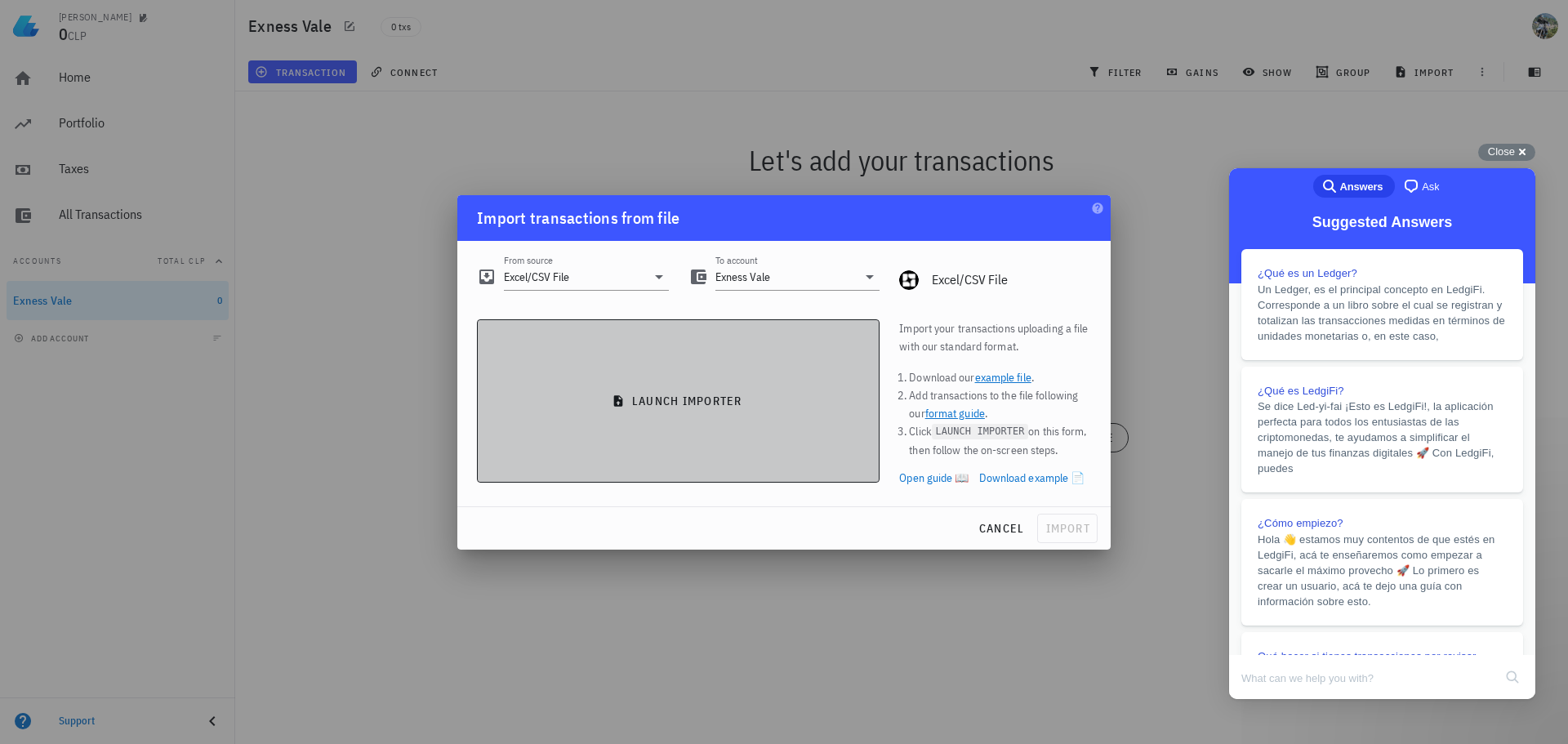
click at [665, 415] on button "launch importer" at bounding box center [678, 400] width 403 height 163
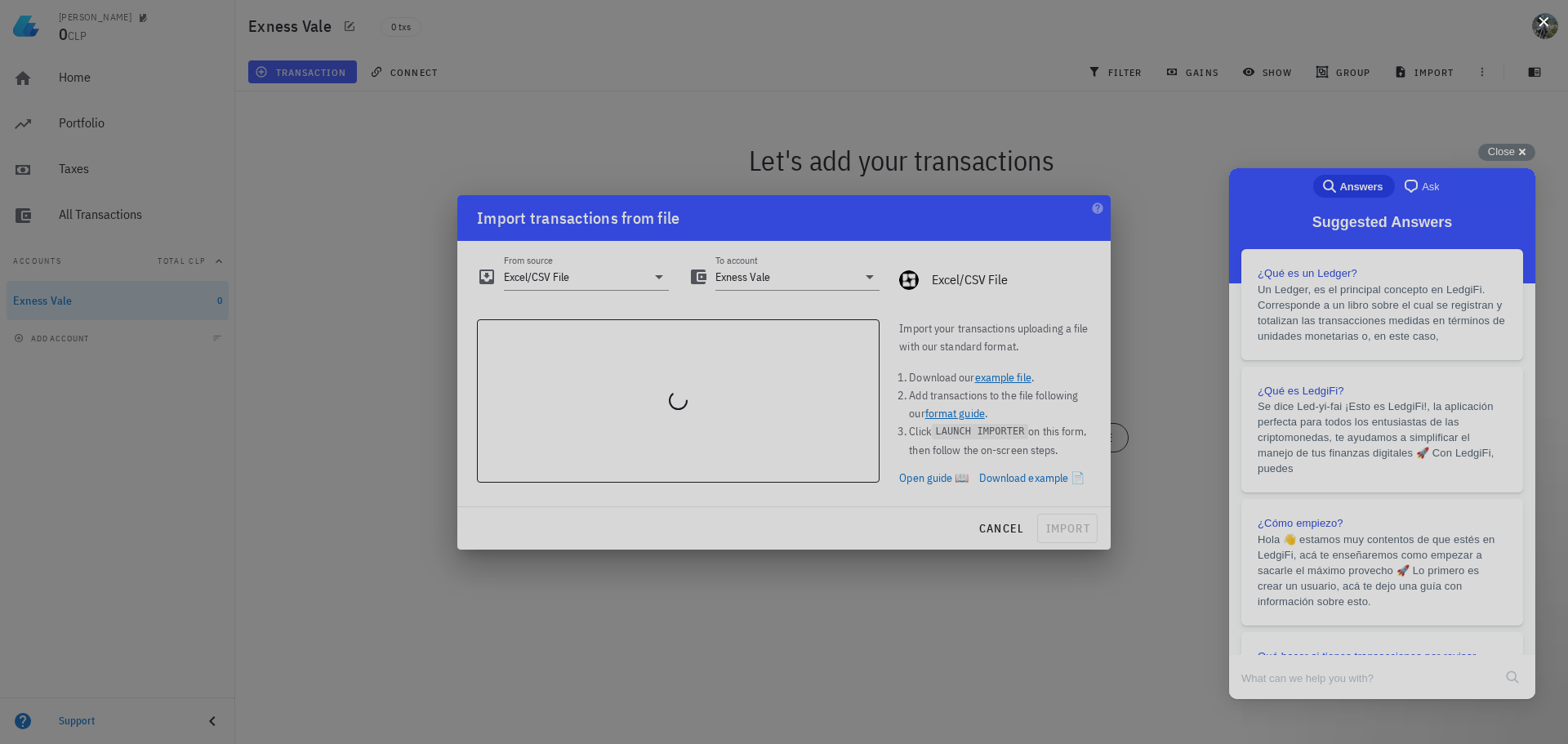
click at [1544, 36] on div at bounding box center [784, 372] width 1568 height 744
click at [1544, 29] on button at bounding box center [1543, 19] width 16 height 16
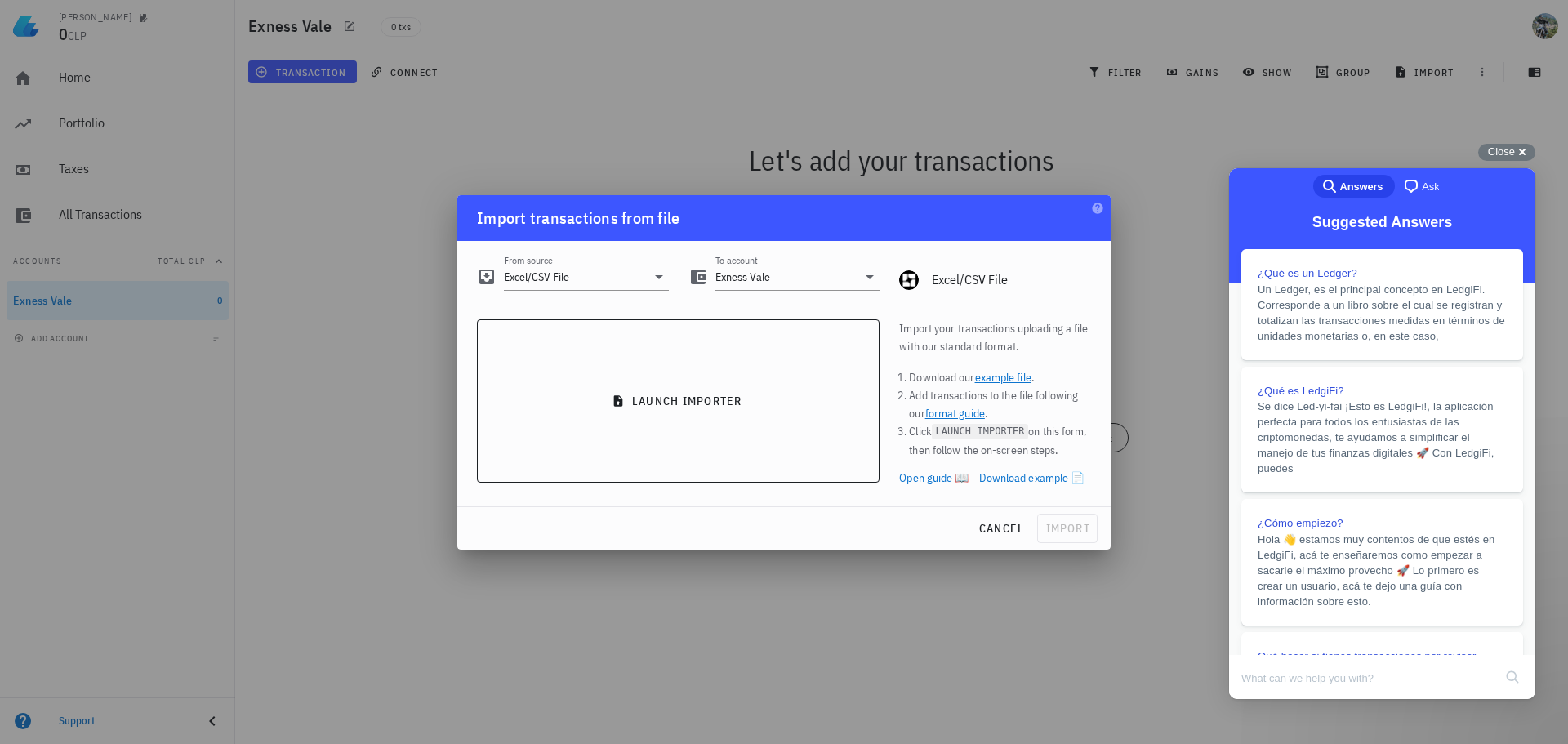
click at [1136, 144] on div at bounding box center [784, 372] width 1568 height 744
click at [1503, 149] on span "Close" at bounding box center [1501, 151] width 27 height 12
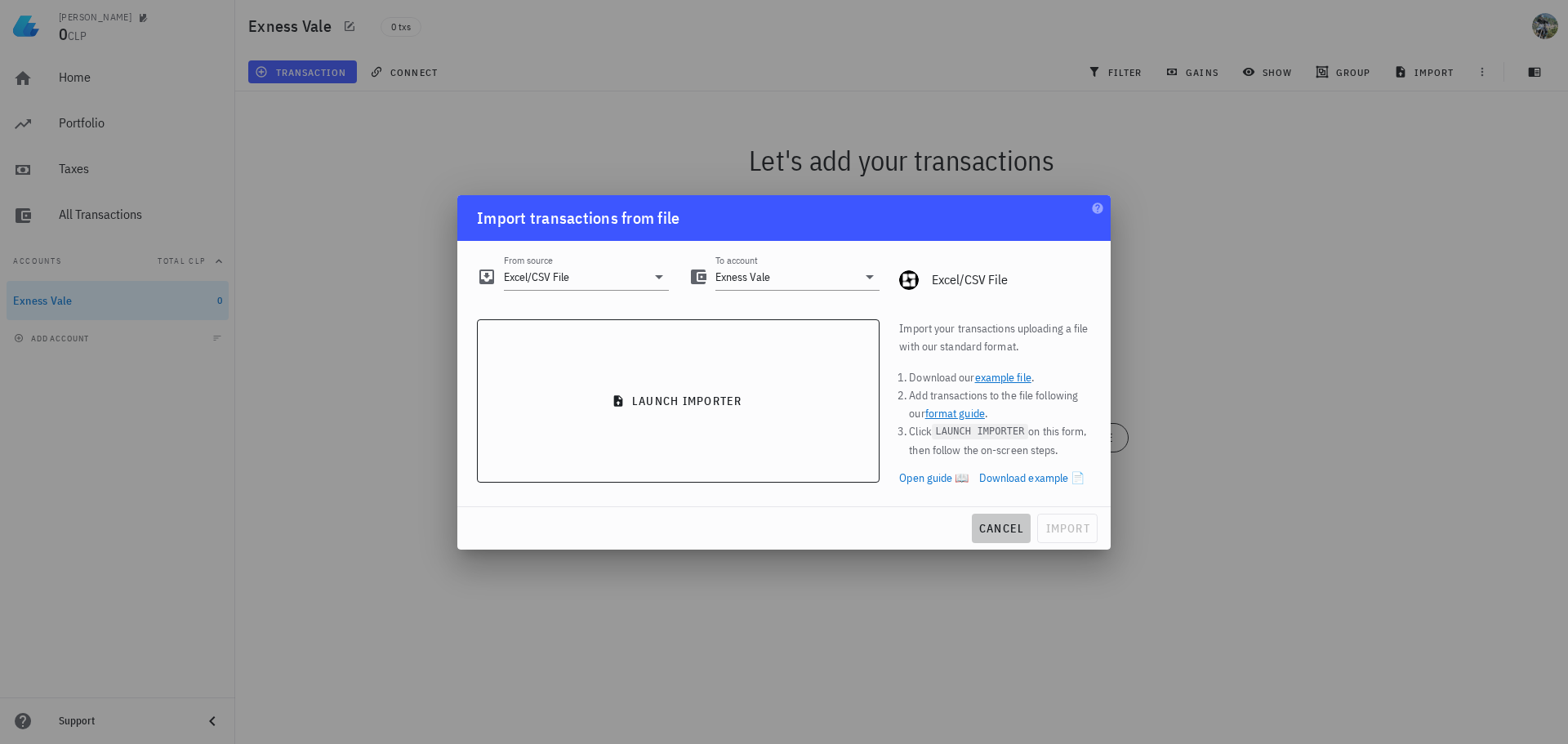
click at [1014, 529] on span "cancel" at bounding box center [1001, 528] width 46 height 14
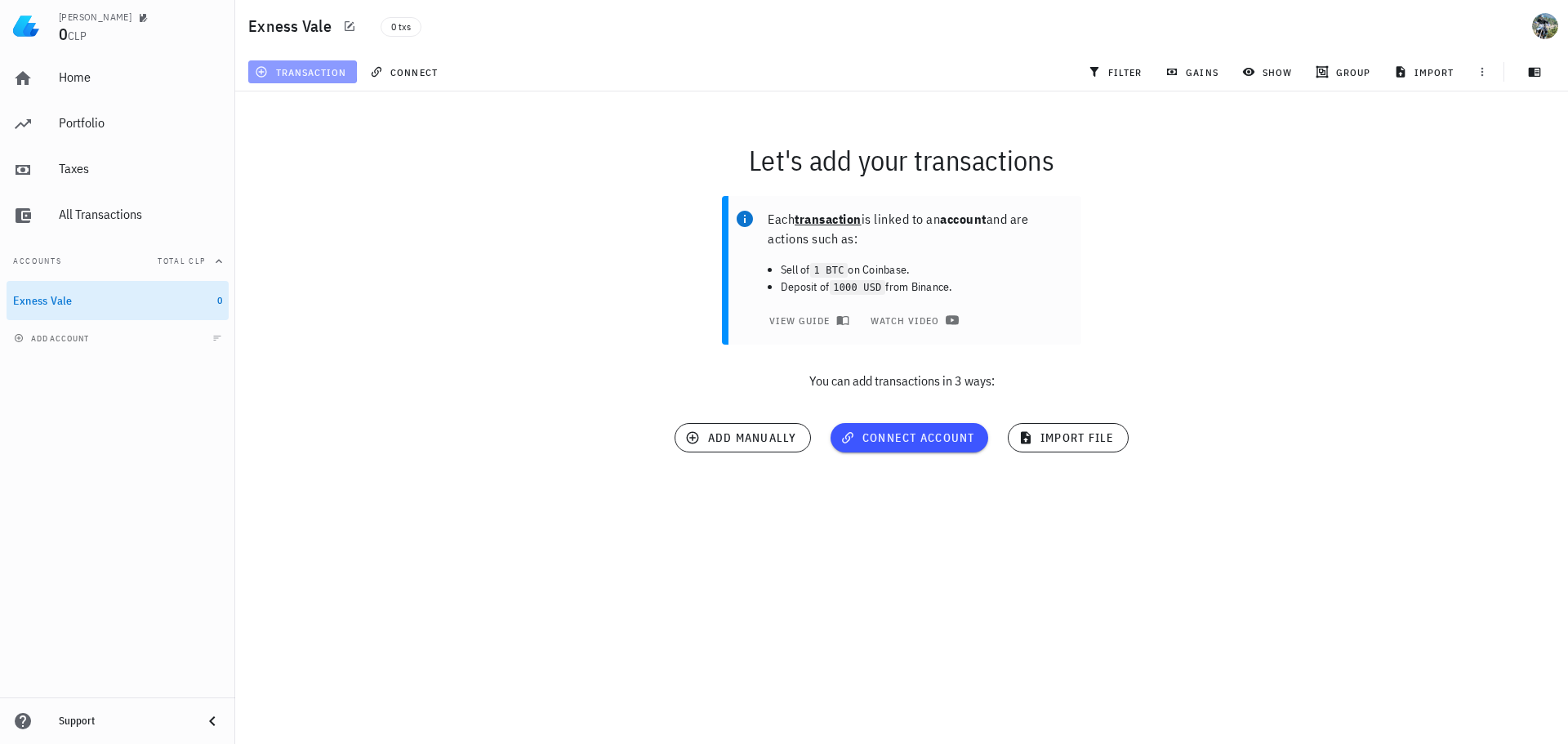
click at [302, 62] on button "transaction" at bounding box center [302, 72] width 109 height 23
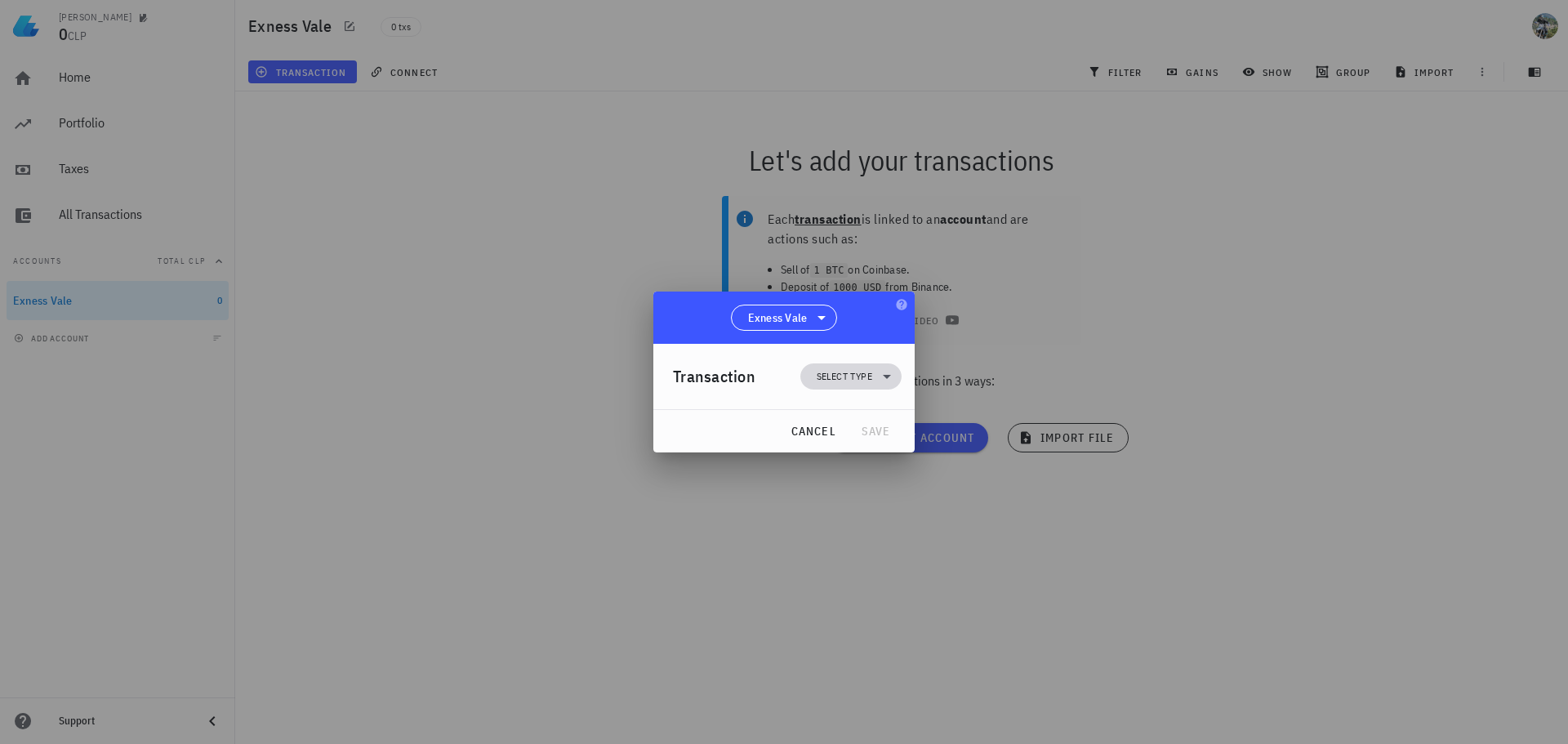
click at [839, 377] on span "Select type" at bounding box center [845, 376] width 56 height 16
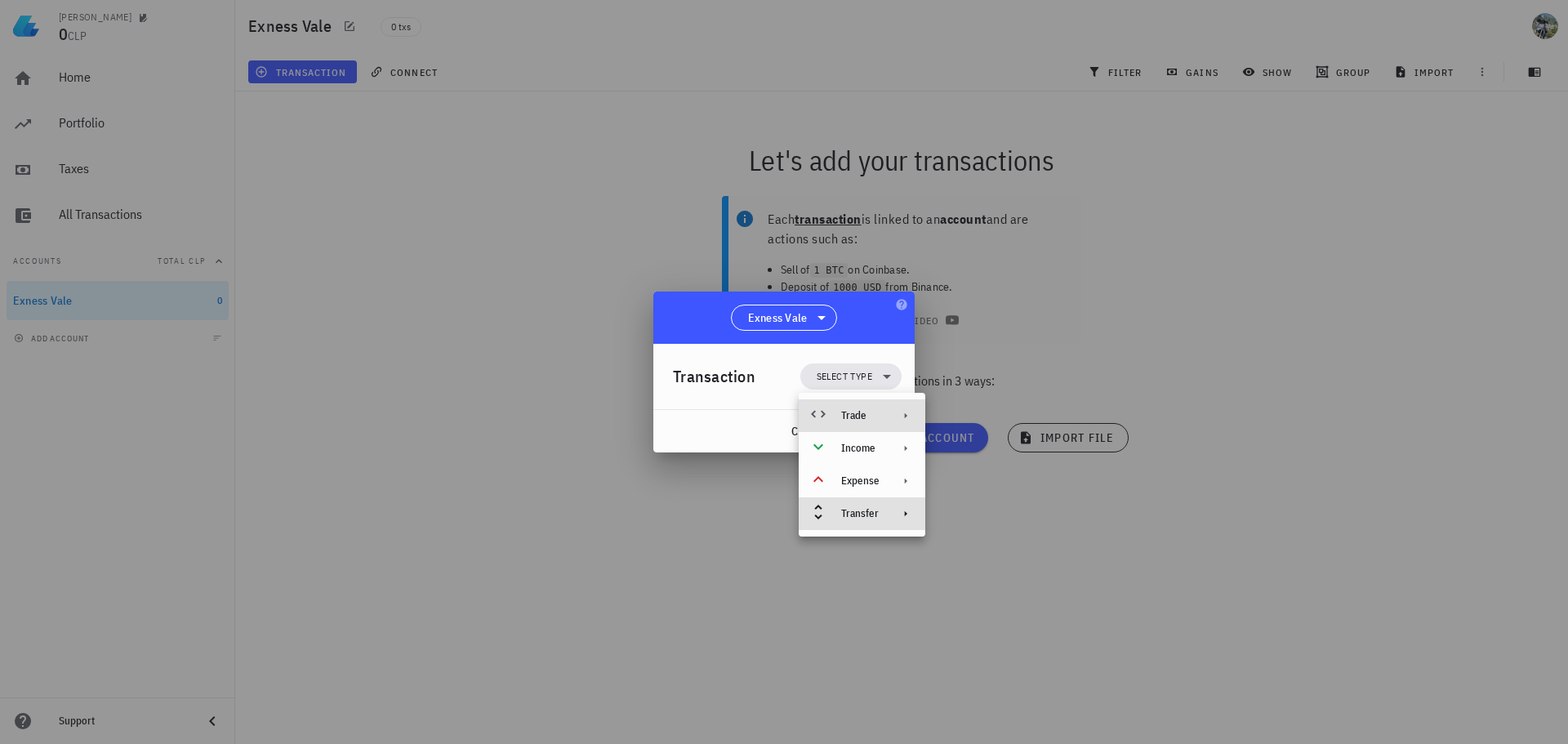
click at [859, 410] on div "Trade" at bounding box center [860, 415] width 38 height 13
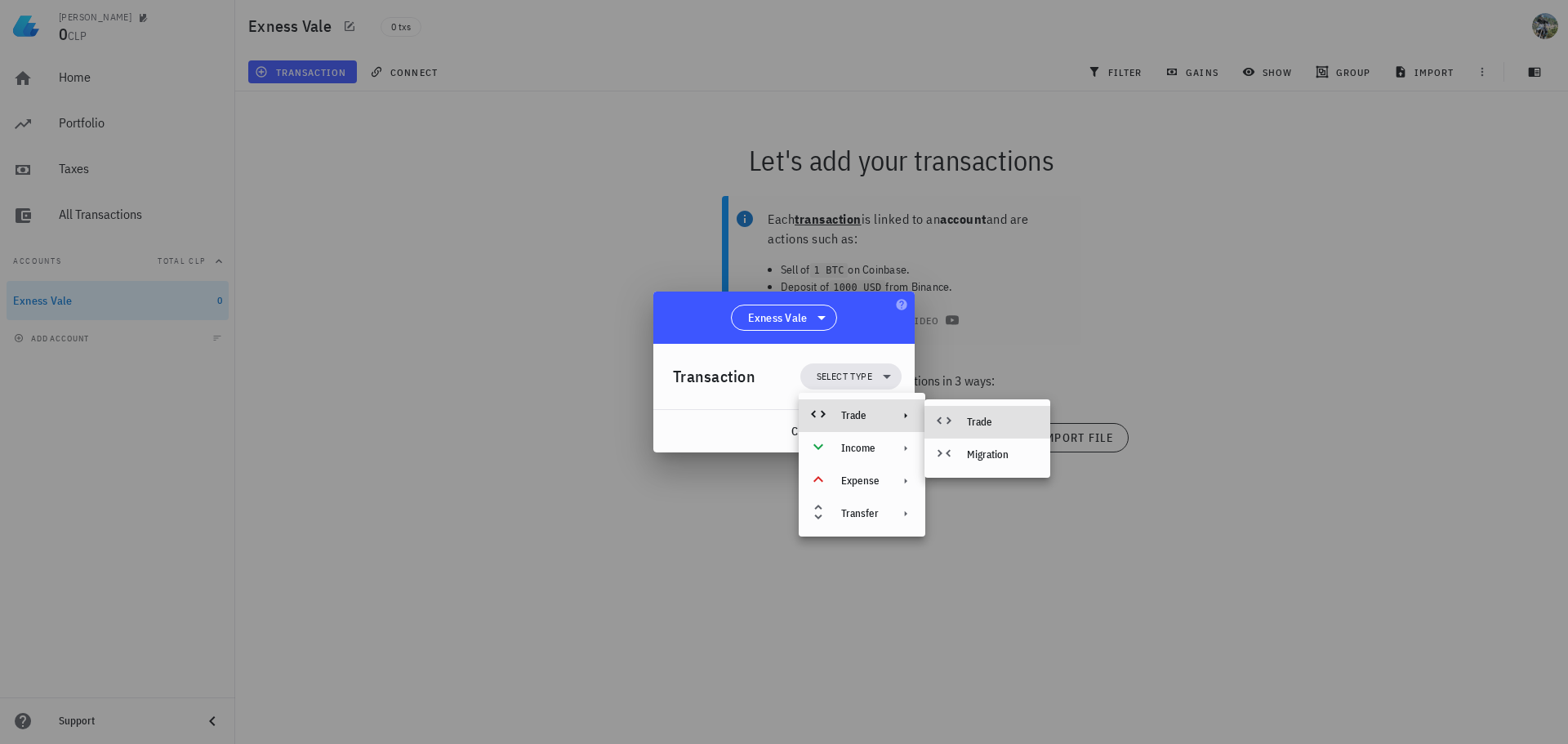
click at [985, 427] on div "Trade" at bounding box center [1001, 421] width 70 height 13
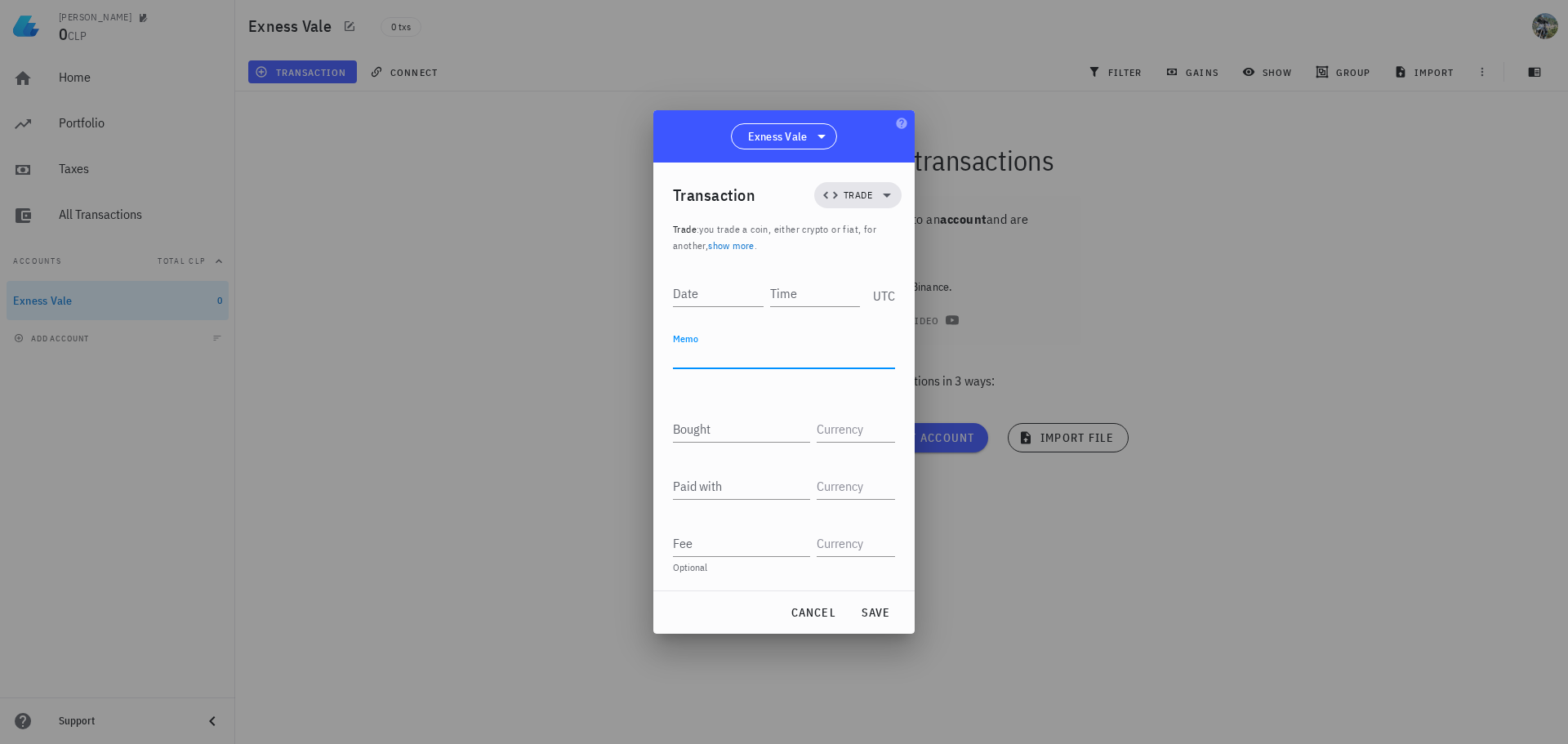
click at [716, 359] on textarea "Memo" at bounding box center [783, 355] width 222 height 26
click at [710, 424] on input "Bought" at bounding box center [741, 428] width 137 height 26
click at [724, 480] on input "Paid with" at bounding box center [741, 486] width 137 height 26
click at [749, 428] on input "Bought" at bounding box center [741, 428] width 137 height 26
click at [854, 432] on input "text" at bounding box center [854, 428] width 75 height 26
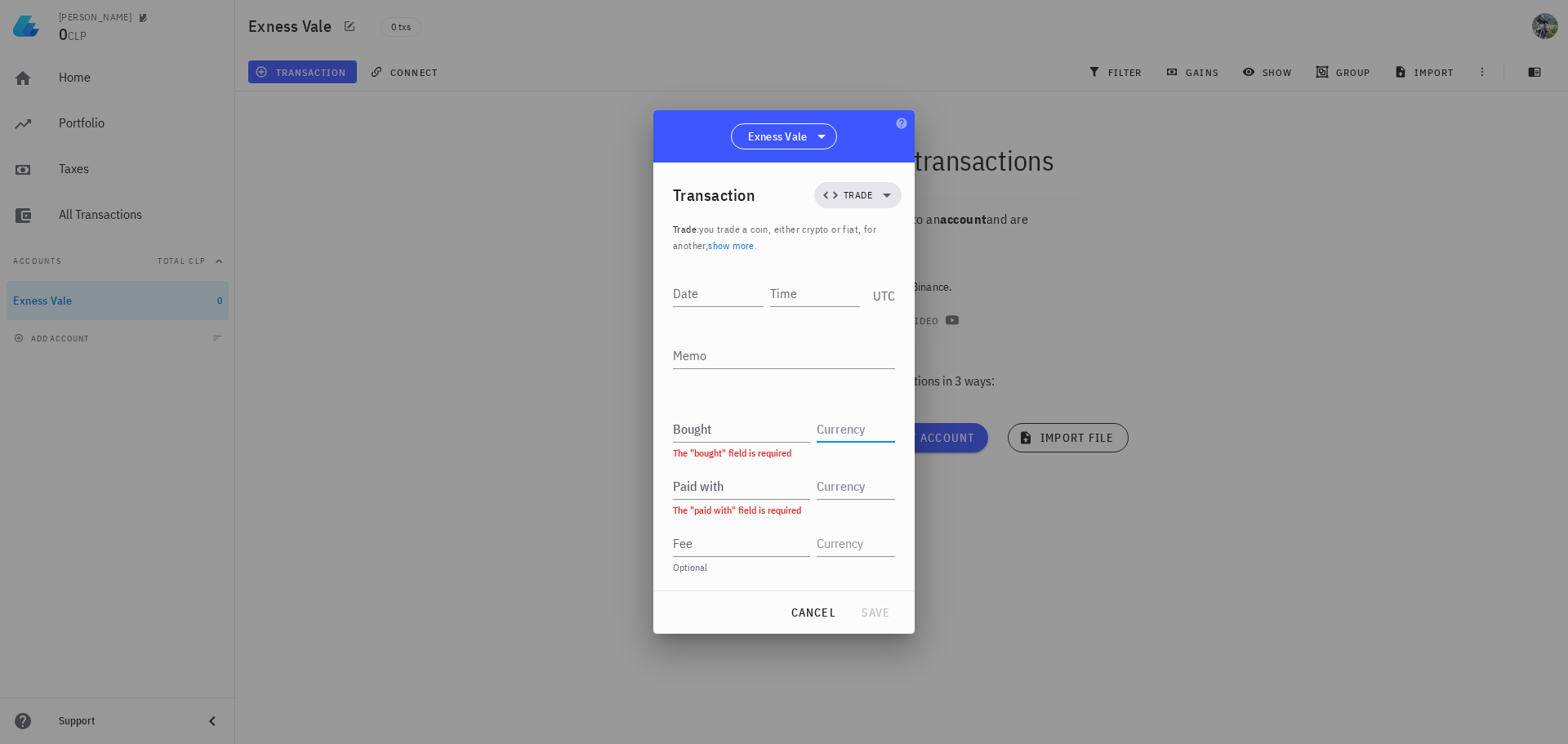
click at [854, 432] on input "text" at bounding box center [854, 428] width 75 height 26
click at [746, 488] on input "Paid with" at bounding box center [741, 486] width 137 height 26
click at [852, 488] on input "text" at bounding box center [854, 486] width 75 height 26
click at [710, 539] on input "Fee" at bounding box center [741, 542] width 137 height 26
click at [860, 546] on input "text" at bounding box center [854, 542] width 75 height 26
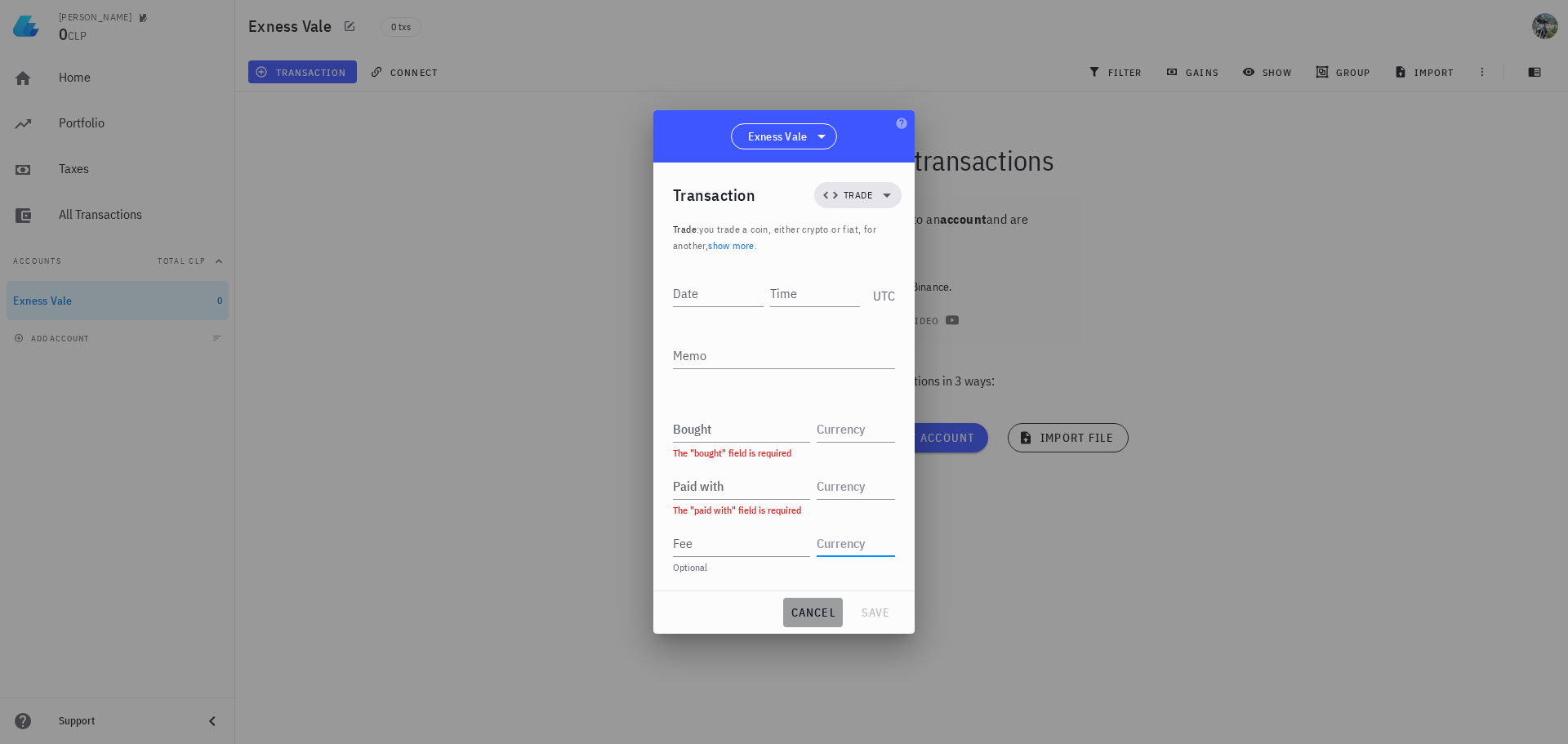
drag, startPoint x: 813, startPoint y: 608, endPoint x: 802, endPoint y: 605, distance: 11.4
click at [812, 608] on span "cancel" at bounding box center [813, 611] width 46 height 14
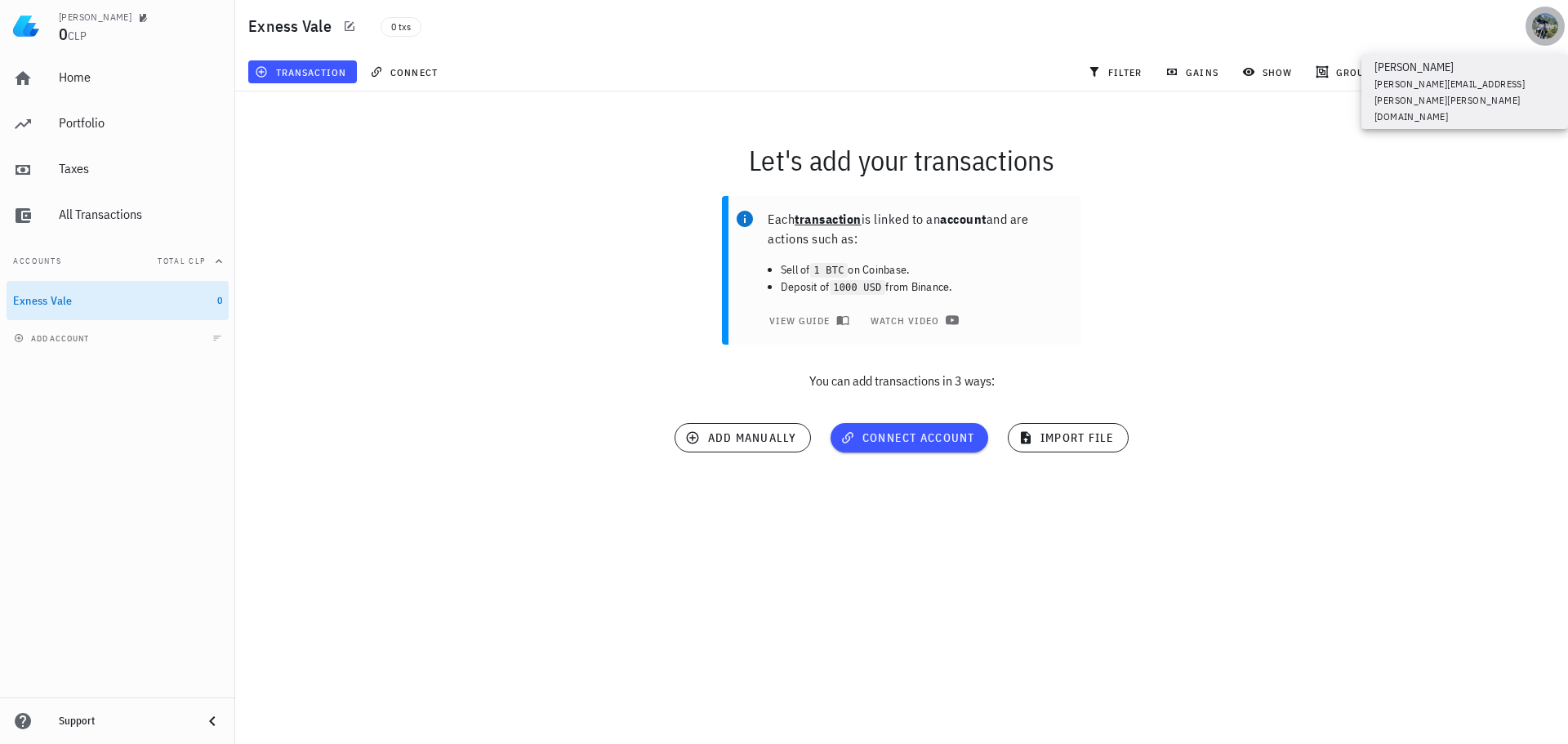
click at [1552, 28] on div "avatar" at bounding box center [1544, 25] width 26 height 26
